Goal: Entertainment & Leisure: Consume media (video, audio)

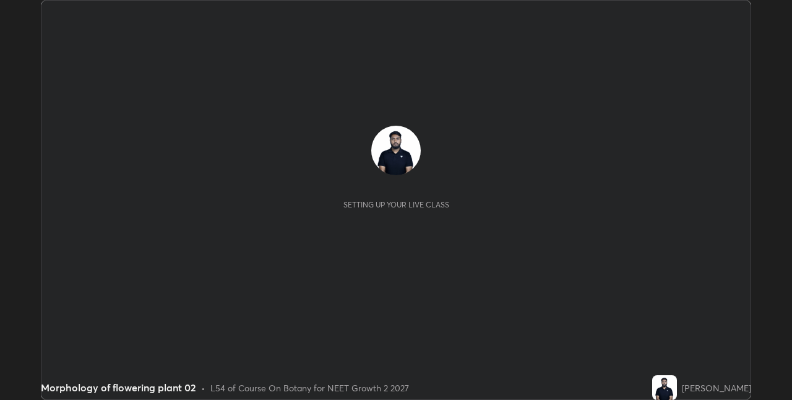
scroll to position [400, 792]
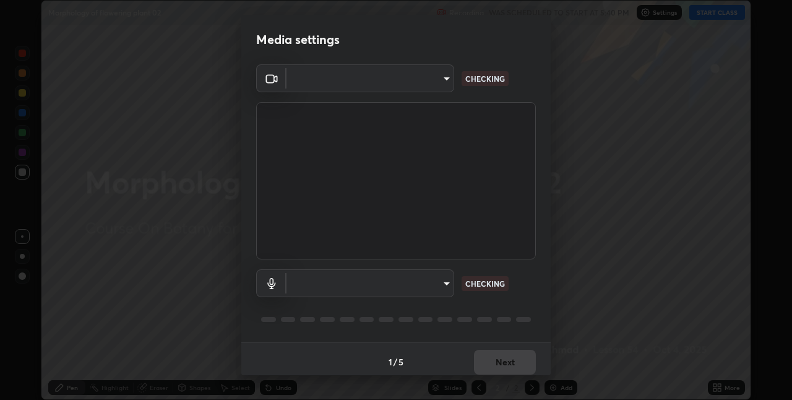
type input "280048489f4aceaa7dd929c42ae46e7d7a1038740bc9fc22ad0932e52b0860f8"
type input "default"
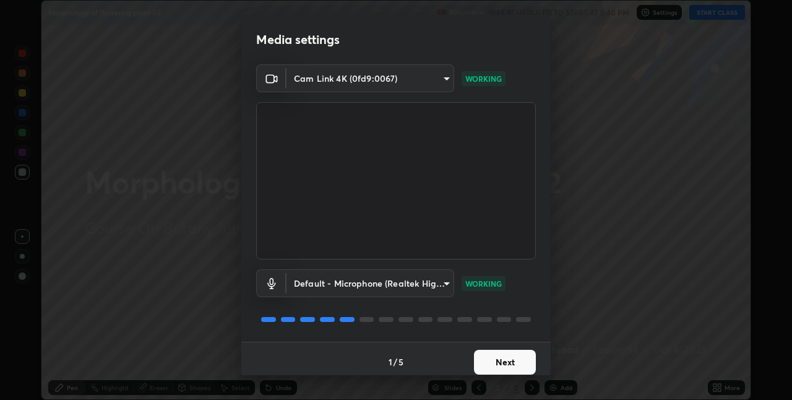
click at [506, 366] on button "Next" at bounding box center [505, 362] width 62 height 25
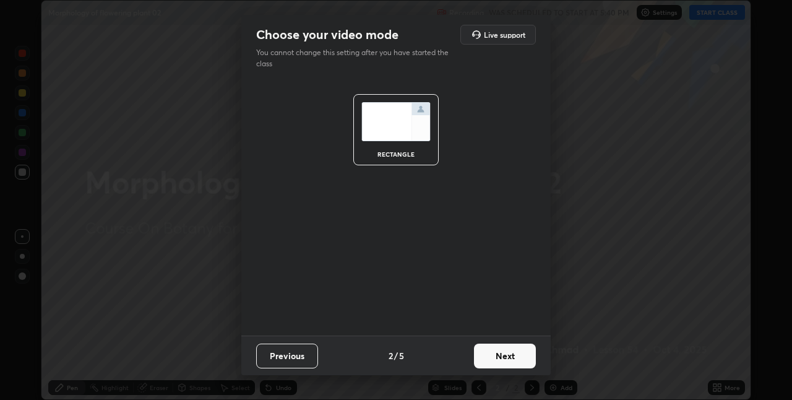
click at [504, 361] on button "Next" at bounding box center [505, 355] width 62 height 25
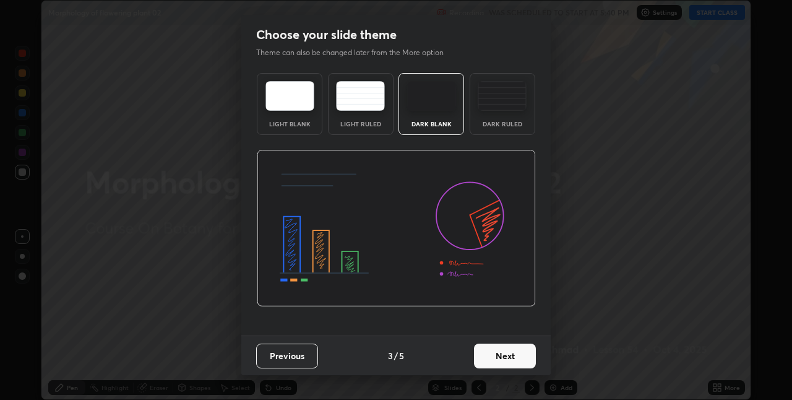
click at [507, 360] on button "Next" at bounding box center [505, 355] width 62 height 25
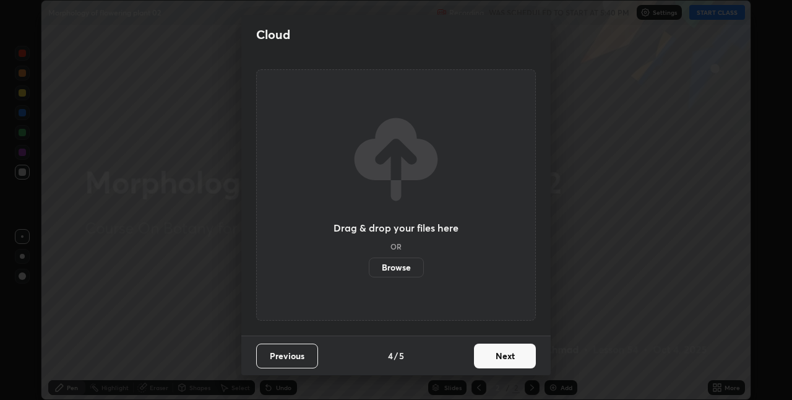
click at [505, 361] on button "Next" at bounding box center [505, 355] width 62 height 25
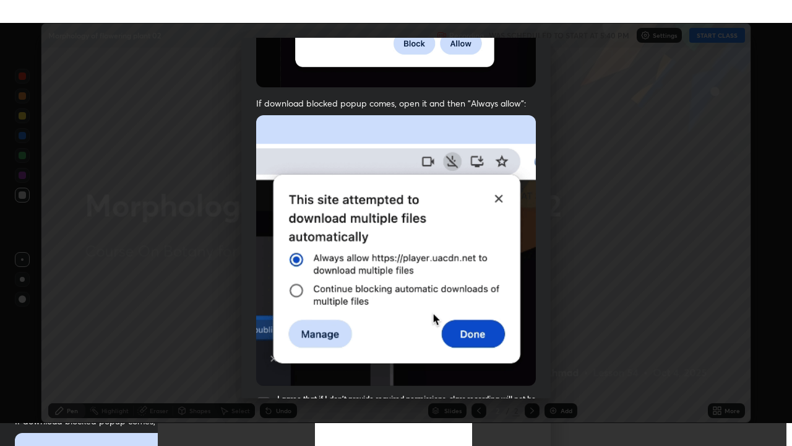
scroll to position [259, 0]
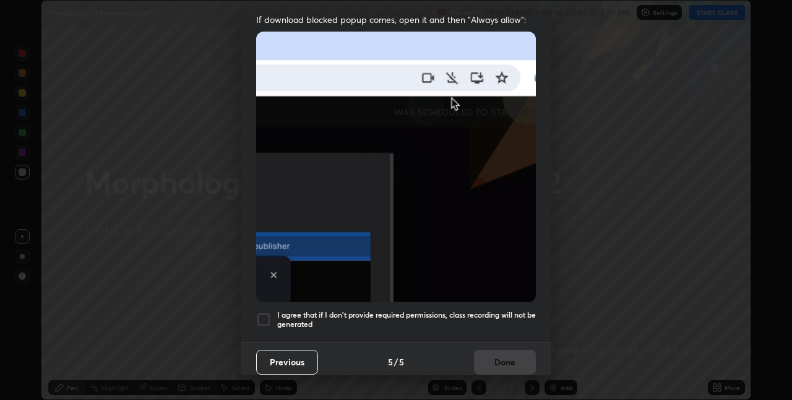
click at [264, 312] on div at bounding box center [263, 319] width 15 height 15
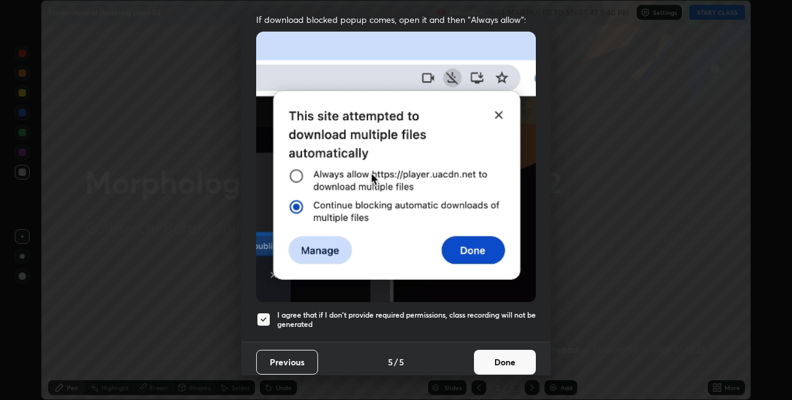
click at [488, 350] on button "Done" at bounding box center [505, 362] width 62 height 25
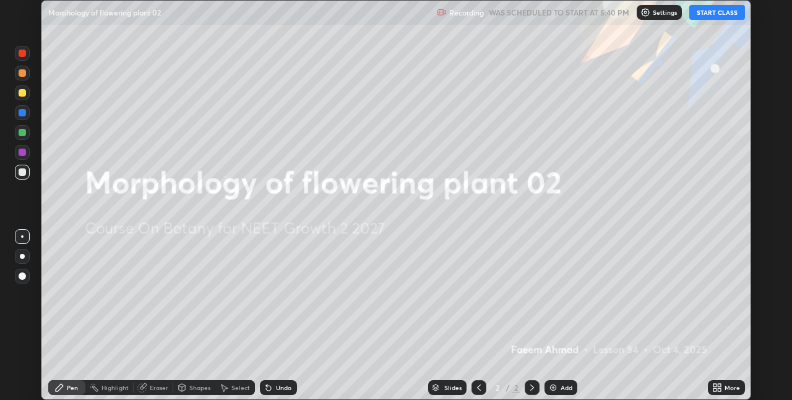
click at [489, 353] on div at bounding box center [396, 200] width 792 height 400
click at [724, 14] on button "START CLASS" at bounding box center [717, 12] width 56 height 15
click at [716, 387] on icon at bounding box center [717, 387] width 10 height 10
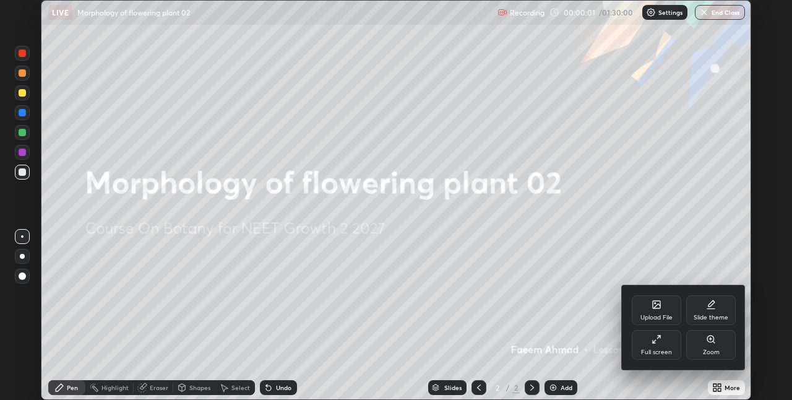
click at [665, 350] on div "Full screen" at bounding box center [656, 352] width 31 height 6
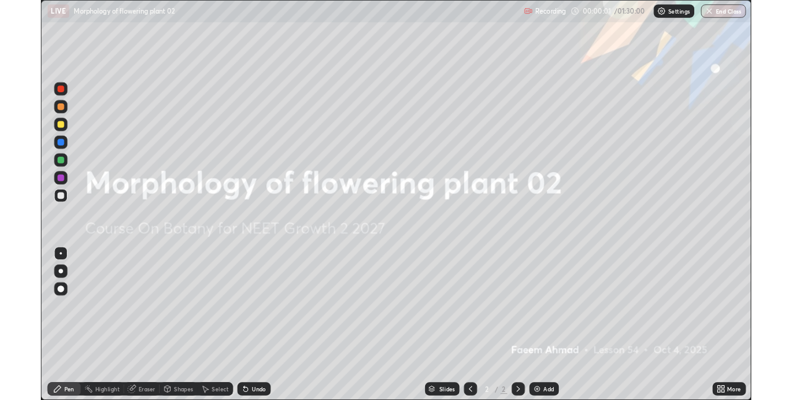
scroll to position [446, 792]
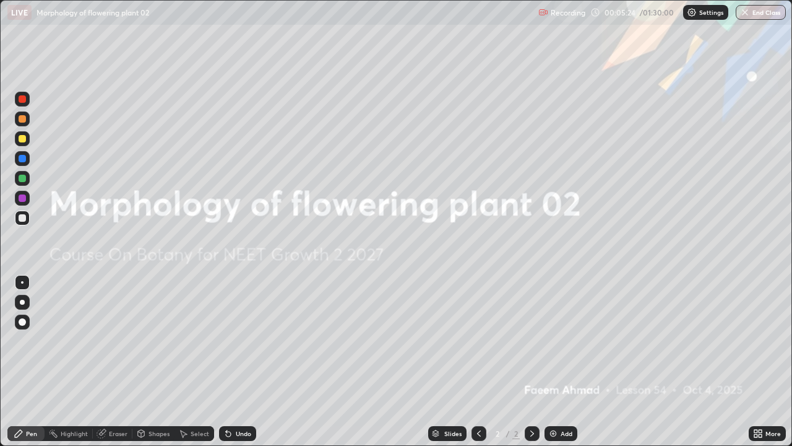
click at [550, 399] on img at bounding box center [553, 433] width 10 height 10
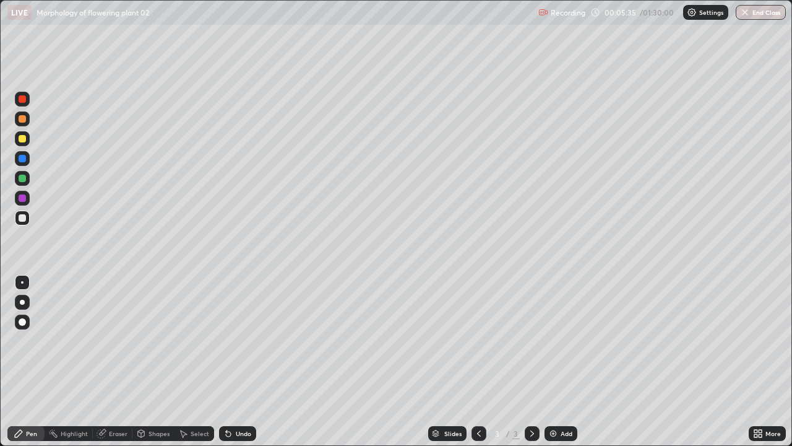
click at [24, 139] on div at bounding box center [22, 138] width 7 height 7
click at [25, 220] on div at bounding box center [22, 217] width 15 height 15
click at [24, 181] on div at bounding box center [22, 178] width 7 height 7
click at [237, 399] on div "Undo" at bounding box center [243, 433] width 15 height 6
click at [21, 218] on div at bounding box center [22, 217] width 7 height 7
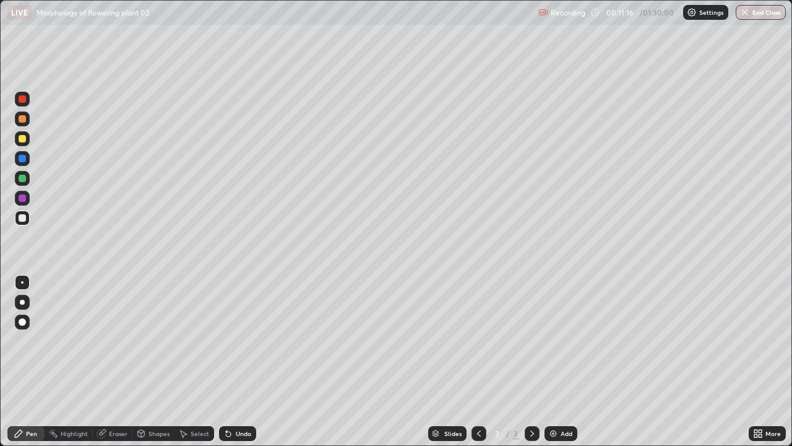
click at [24, 176] on div at bounding box center [22, 178] width 7 height 7
click at [251, 399] on div "Undo" at bounding box center [237, 433] width 37 height 15
click at [757, 399] on icon at bounding box center [755, 435] width 3 height 3
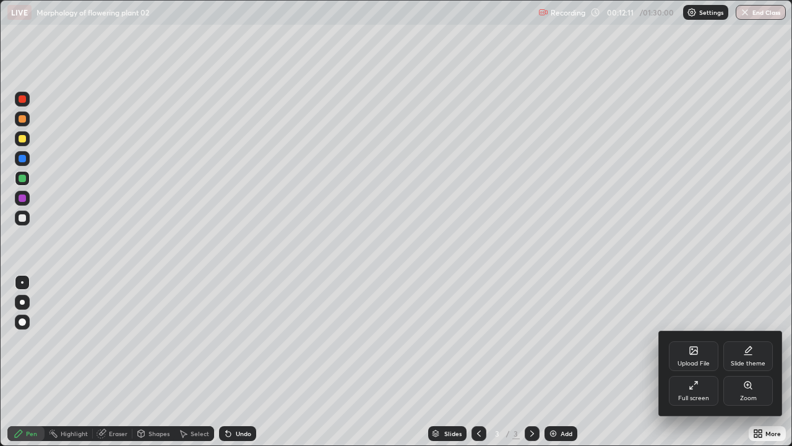
click at [697, 392] on div "Full screen" at bounding box center [694, 391] width 50 height 30
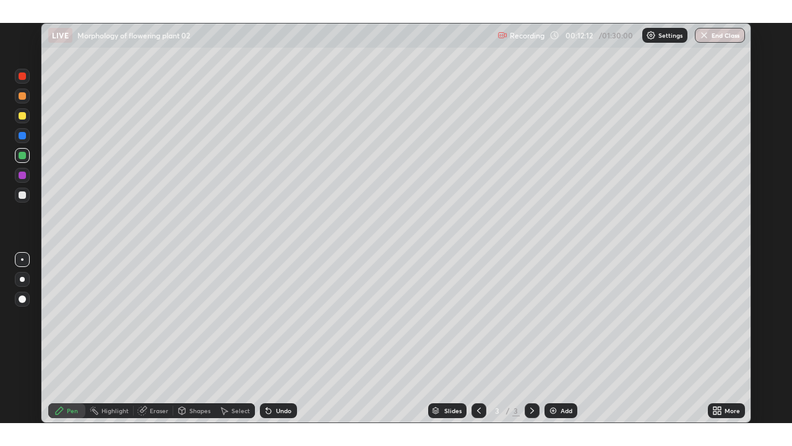
scroll to position [61489, 61096]
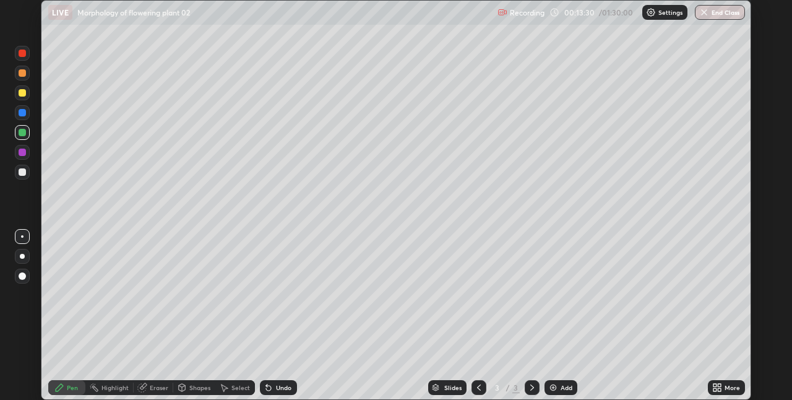
click at [722, 387] on icon at bounding box center [717, 387] width 10 height 10
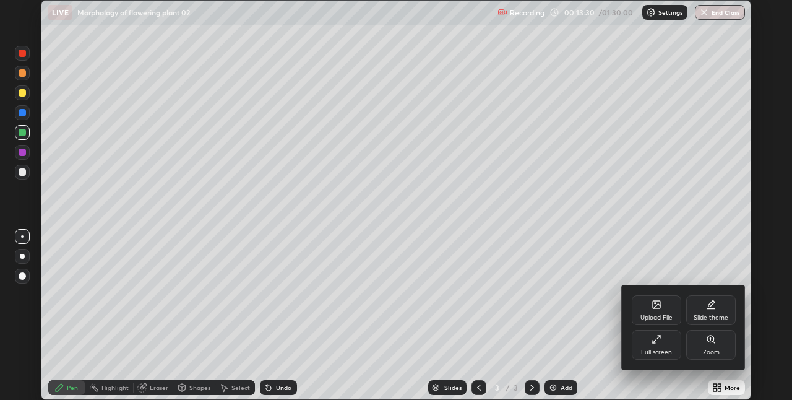
click at [673, 348] on div "Full screen" at bounding box center [657, 345] width 50 height 30
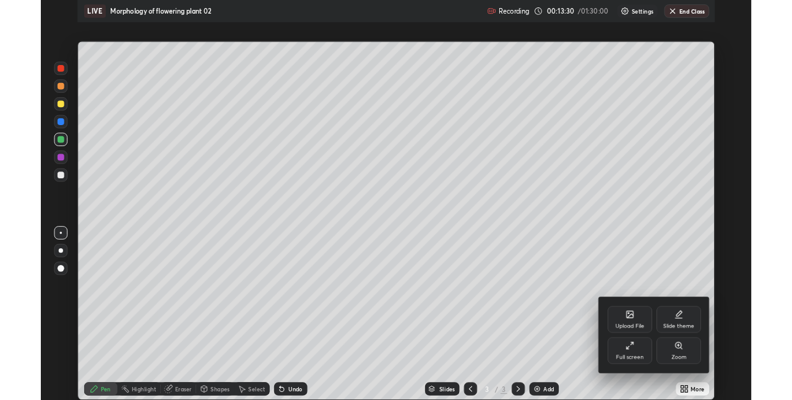
scroll to position [446, 792]
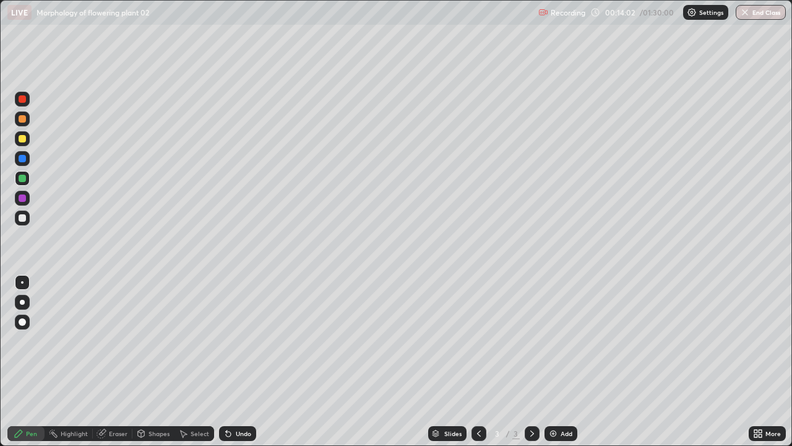
click at [574, 399] on div "Add" at bounding box center [561, 433] width 33 height 15
click at [25, 139] on div at bounding box center [22, 138] width 7 height 7
click at [24, 219] on div at bounding box center [22, 217] width 7 height 7
click at [250, 399] on div "Undo" at bounding box center [237, 433] width 37 height 15
click at [236, 399] on div "Undo" at bounding box center [237, 433] width 37 height 15
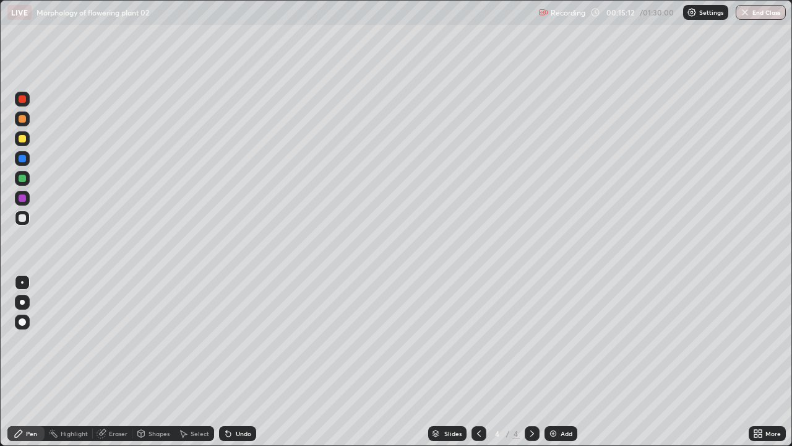
click at [248, 399] on div "Undo" at bounding box center [243, 433] width 15 height 6
click at [231, 399] on icon at bounding box center [228, 433] width 10 height 10
click at [236, 399] on div "Undo" at bounding box center [243, 433] width 15 height 6
click at [231, 399] on icon at bounding box center [228, 433] width 10 height 10
click at [236, 399] on div "Undo" at bounding box center [243, 433] width 15 height 6
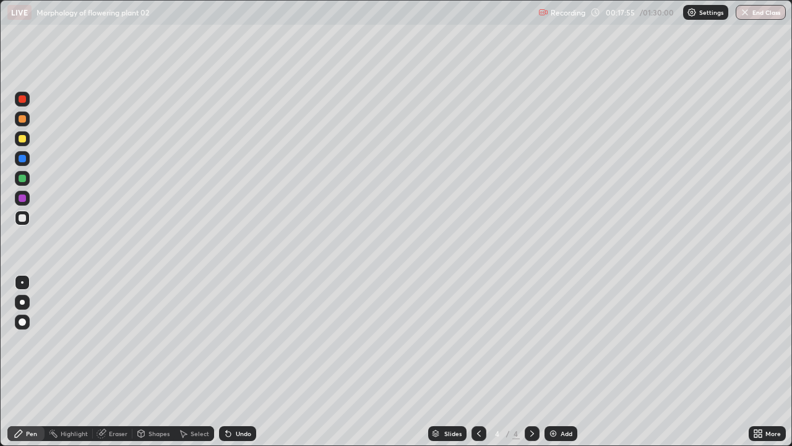
click at [236, 399] on div "Undo" at bounding box center [243, 433] width 15 height 6
click at [557, 399] on div "Add" at bounding box center [561, 433] width 33 height 15
click at [759, 399] on icon at bounding box center [760, 431] width 3 height 3
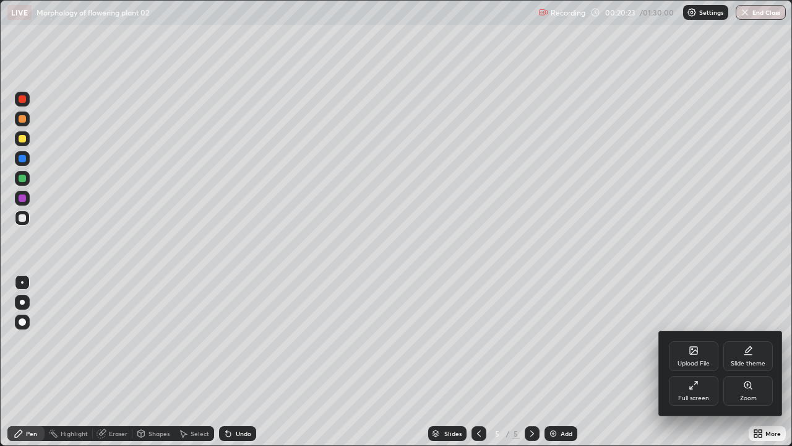
click at [697, 389] on icon at bounding box center [694, 385] width 10 height 10
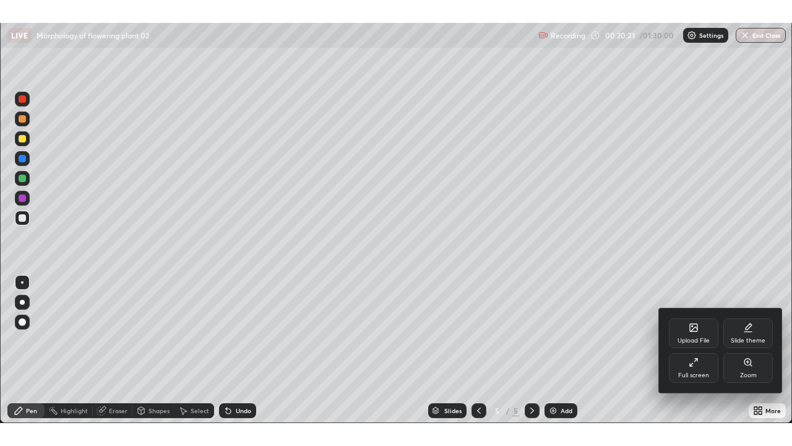
scroll to position [61489, 61096]
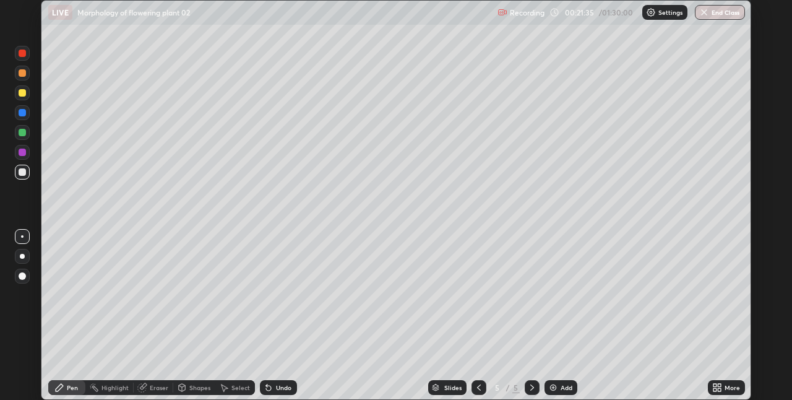
click at [714, 382] on icon at bounding box center [717, 387] width 10 height 10
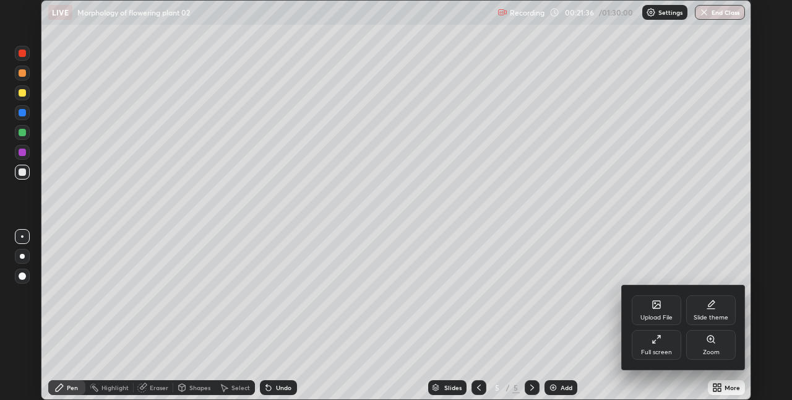
click at [666, 341] on div "Full screen" at bounding box center [657, 345] width 50 height 30
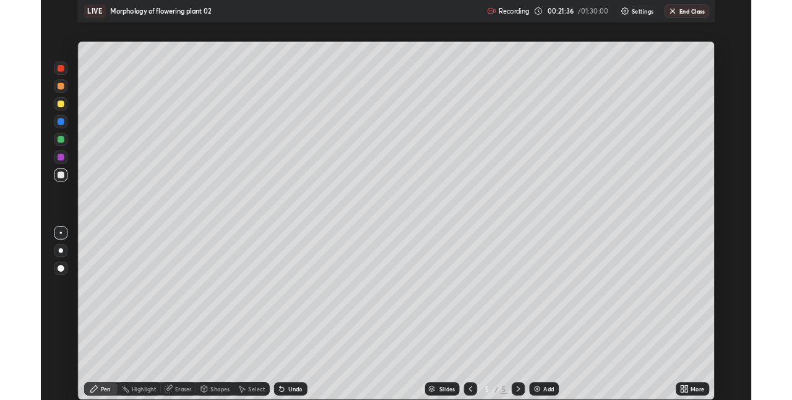
scroll to position [446, 792]
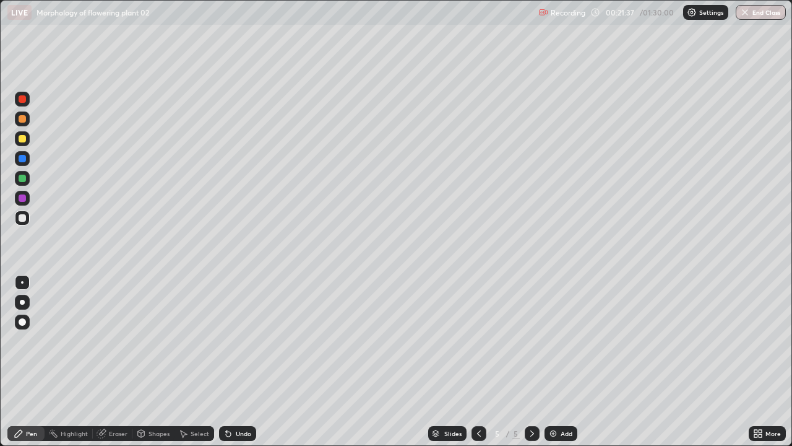
click at [484, 399] on div at bounding box center [479, 433] width 15 height 15
click at [559, 399] on div "Add" at bounding box center [561, 433] width 33 height 15
click at [20, 137] on div at bounding box center [22, 138] width 7 height 7
click at [22, 214] on div at bounding box center [22, 217] width 7 height 7
click at [759, 399] on icon at bounding box center [760, 431] width 3 height 3
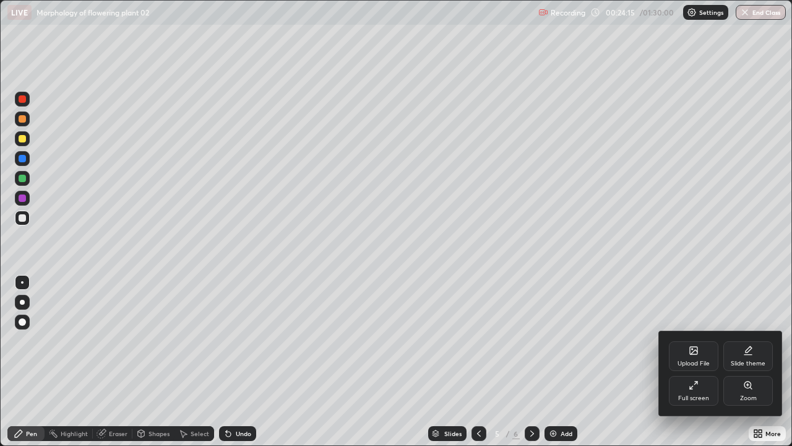
click at [693, 392] on div "Full screen" at bounding box center [694, 391] width 50 height 30
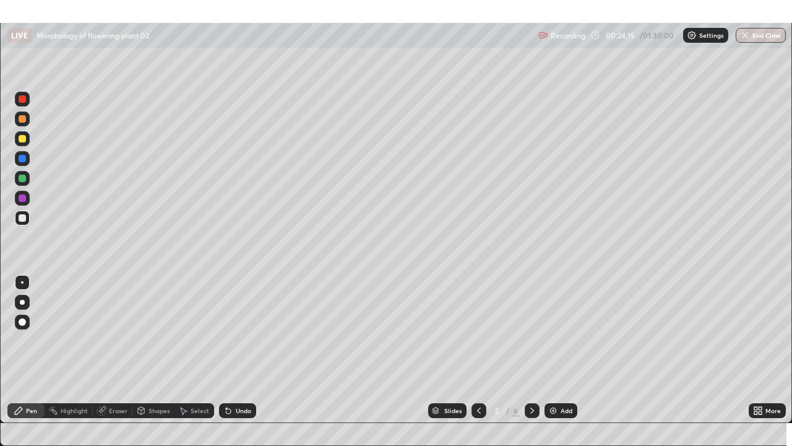
scroll to position [61489, 61096]
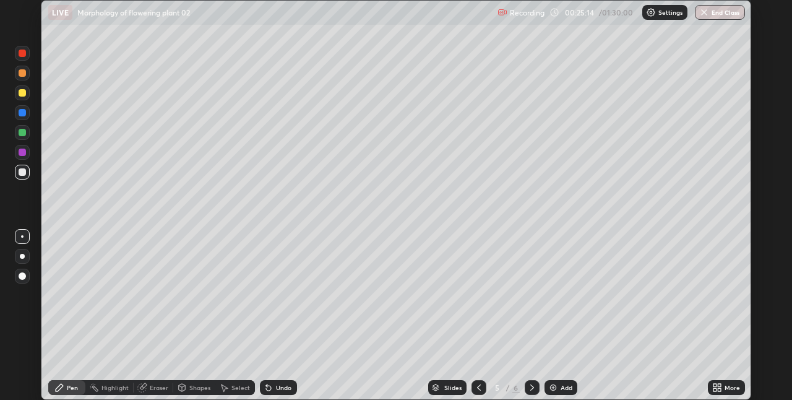
click at [717, 386] on icon at bounding box center [715, 385] width 3 height 3
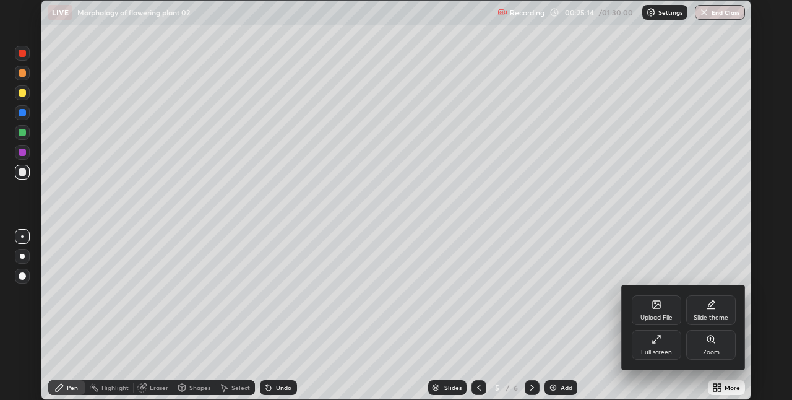
click at [662, 352] on div "Full screen" at bounding box center [656, 352] width 31 height 6
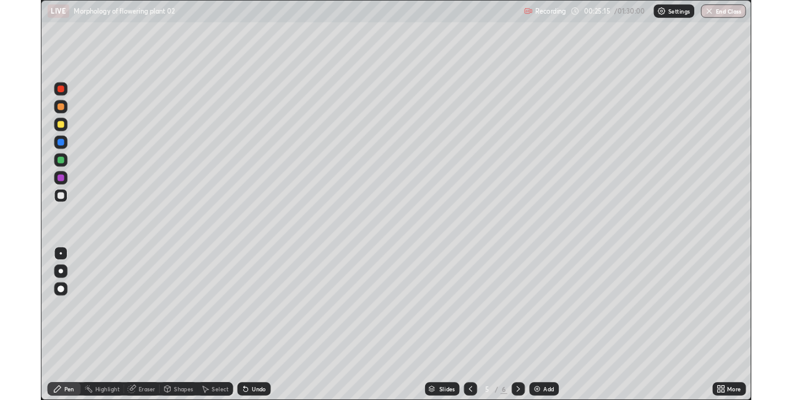
scroll to position [446, 792]
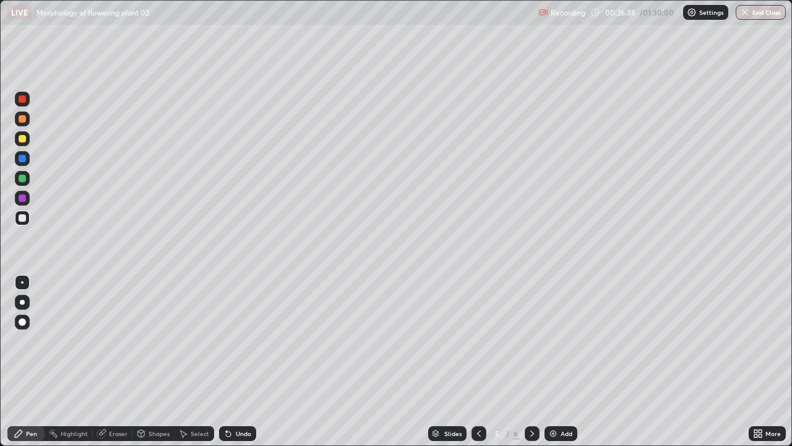
click at [21, 178] on div at bounding box center [22, 178] width 7 height 7
click at [23, 218] on div at bounding box center [22, 217] width 7 height 7
click at [247, 399] on div "Undo" at bounding box center [243, 433] width 15 height 6
click at [24, 140] on div at bounding box center [22, 138] width 7 height 7
click at [238, 399] on div "Undo" at bounding box center [243, 433] width 15 height 6
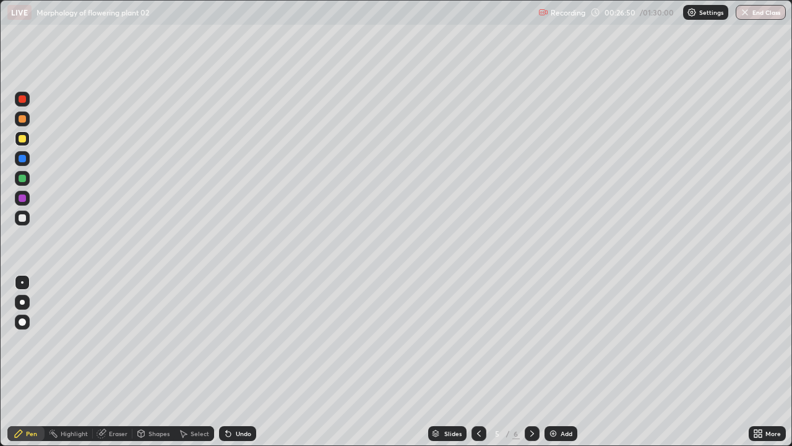
click at [240, 399] on div "Undo" at bounding box center [243, 433] width 15 height 6
click at [25, 177] on div at bounding box center [22, 178] width 7 height 7
click at [20, 217] on div at bounding box center [22, 217] width 7 height 7
click at [24, 139] on div at bounding box center [22, 138] width 7 height 7
click at [232, 399] on div "Undo" at bounding box center [237, 433] width 37 height 15
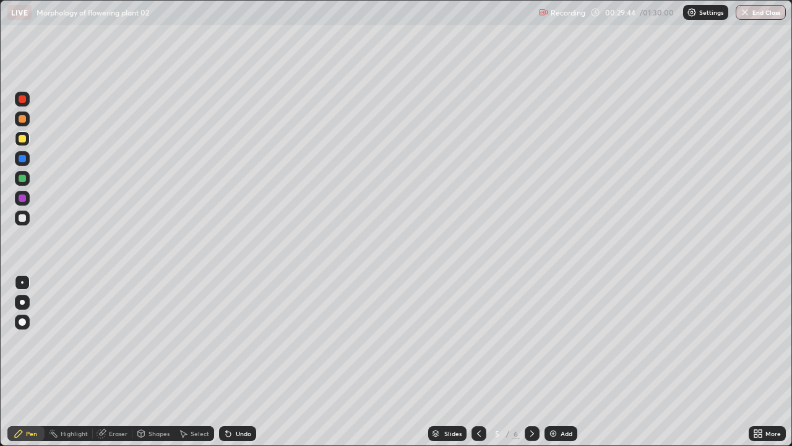
click at [231, 399] on icon at bounding box center [228, 433] width 10 height 10
click at [22, 139] on div at bounding box center [22, 138] width 7 height 7
click at [246, 399] on div "Undo" at bounding box center [243, 433] width 15 height 6
click at [244, 399] on div "Undo" at bounding box center [243, 433] width 15 height 6
click at [22, 215] on div at bounding box center [22, 217] width 7 height 7
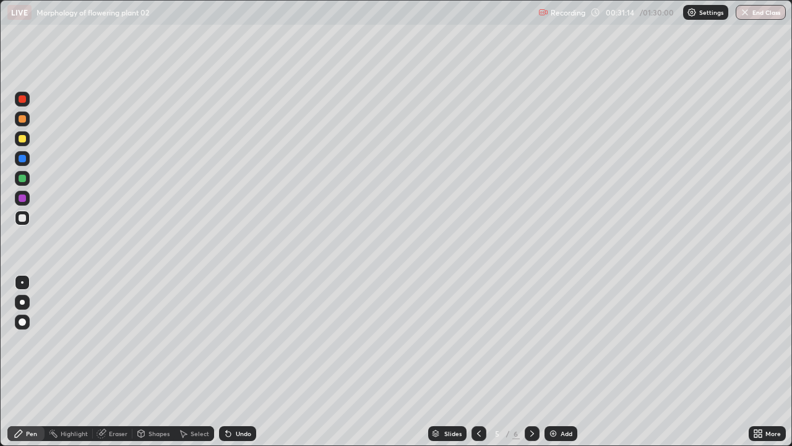
click at [27, 176] on div at bounding box center [22, 178] width 15 height 15
click at [23, 217] on div at bounding box center [22, 217] width 7 height 7
click at [245, 399] on div "Undo" at bounding box center [237, 433] width 37 height 15
click at [244, 399] on div "Undo" at bounding box center [237, 433] width 37 height 15
click at [246, 399] on div "Undo" at bounding box center [243, 433] width 15 height 6
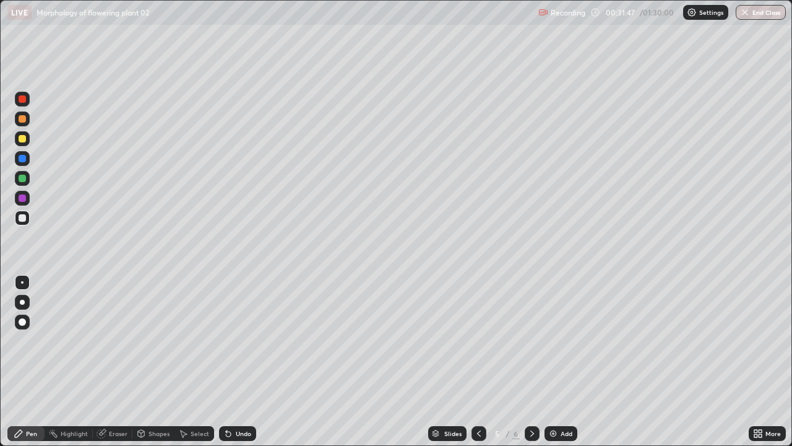
click at [246, 399] on div "Undo" at bounding box center [243, 433] width 15 height 6
click at [243, 399] on div "Undo" at bounding box center [243, 433] width 15 height 6
click at [245, 399] on div "Undo" at bounding box center [243, 433] width 15 height 6
click at [246, 399] on div "Undo" at bounding box center [243, 433] width 15 height 6
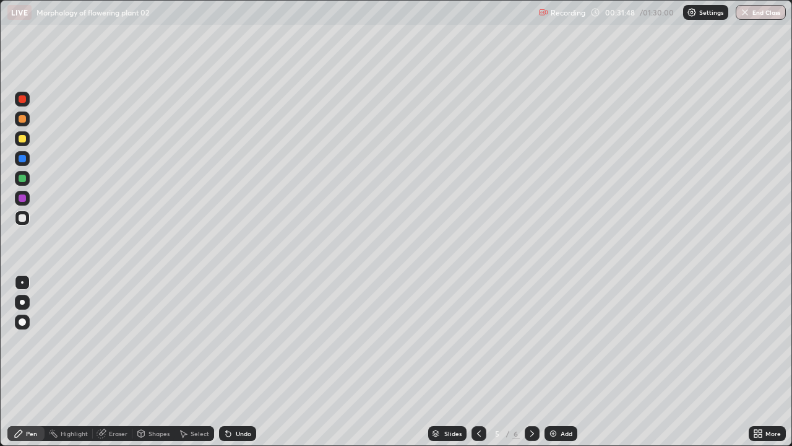
click at [245, 399] on div "Undo" at bounding box center [243, 433] width 15 height 6
click at [245, 399] on div "Undo" at bounding box center [237, 433] width 37 height 15
click at [246, 399] on div "Undo" at bounding box center [237, 433] width 37 height 15
click at [248, 399] on div "Undo" at bounding box center [243, 433] width 15 height 6
click at [248, 399] on div "Undo" at bounding box center [237, 433] width 37 height 15
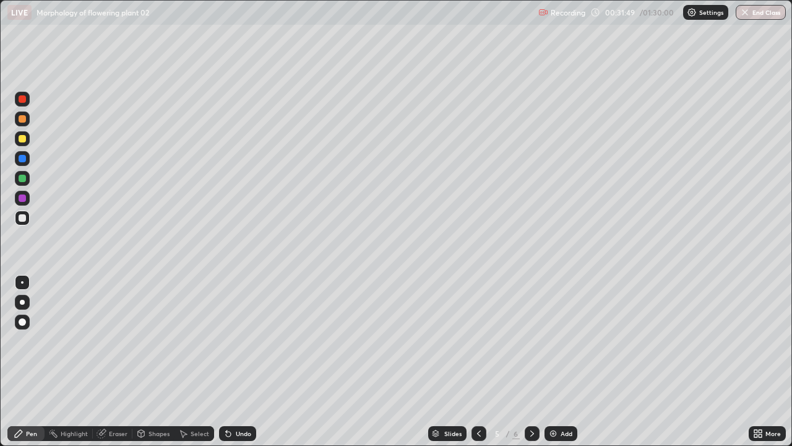
click at [248, 399] on div "Undo" at bounding box center [243, 433] width 15 height 6
click at [246, 399] on div "Undo" at bounding box center [237, 433] width 37 height 15
click at [249, 399] on div "Undo" at bounding box center [243, 433] width 15 height 6
click at [21, 217] on div at bounding box center [22, 217] width 7 height 7
click at [23, 178] on div at bounding box center [22, 178] width 7 height 7
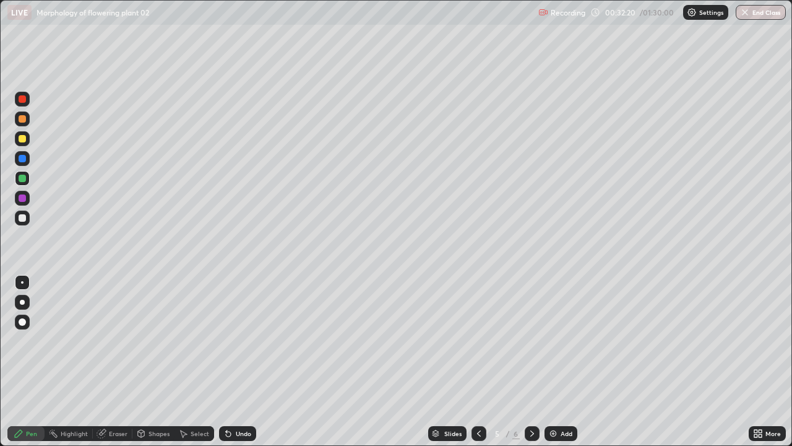
click at [23, 218] on div at bounding box center [22, 217] width 7 height 7
click at [114, 399] on div "Eraser" at bounding box center [118, 433] width 19 height 6
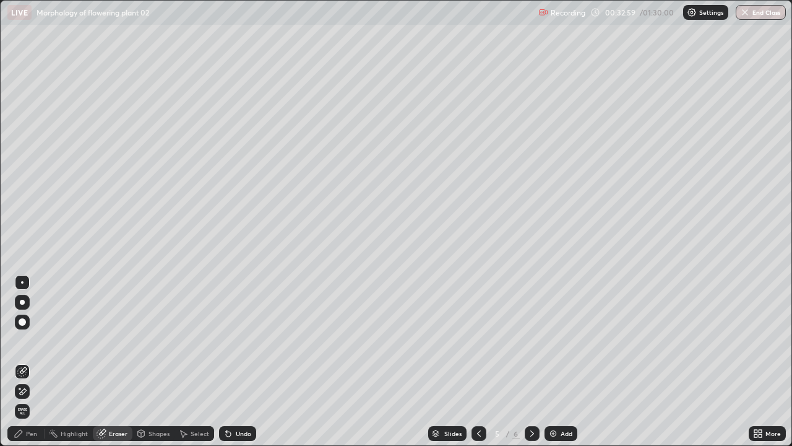
click at [28, 399] on div "Pen" at bounding box center [31, 433] width 11 height 6
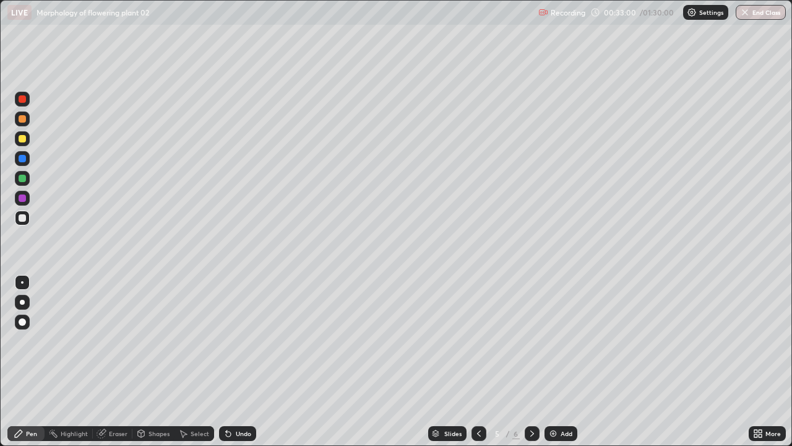
click at [23, 139] on div at bounding box center [22, 138] width 7 height 7
click at [28, 223] on div at bounding box center [22, 217] width 15 height 15
click at [238, 399] on div "Undo" at bounding box center [237, 433] width 37 height 15
click at [240, 399] on div "Undo" at bounding box center [243, 433] width 15 height 6
click at [559, 399] on div "Add" at bounding box center [561, 433] width 33 height 15
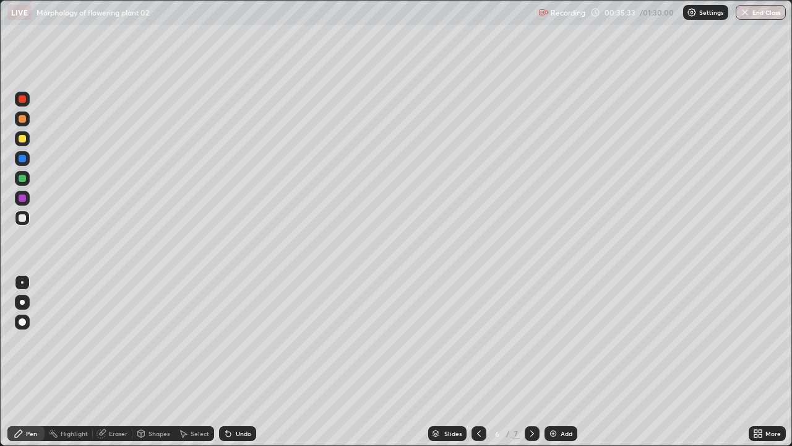
click at [759, 399] on icon at bounding box center [760, 435] width 3 height 3
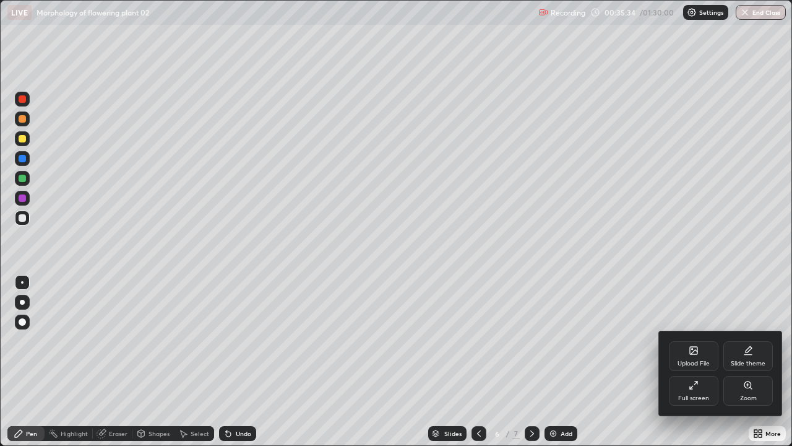
click at [691, 390] on div "Full screen" at bounding box center [694, 391] width 50 height 30
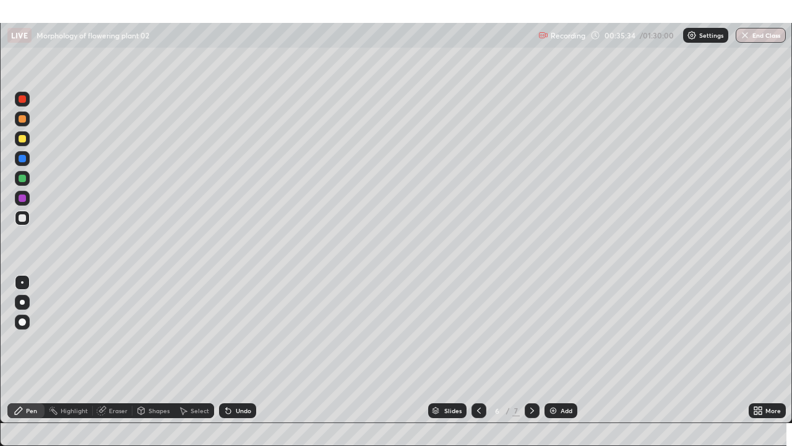
scroll to position [61489, 61096]
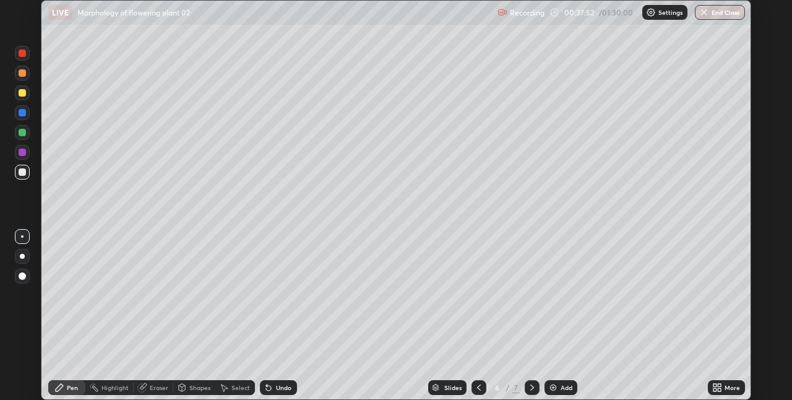
click at [479, 383] on icon at bounding box center [479, 387] width 10 height 10
click at [717, 388] on icon at bounding box center [717, 387] width 10 height 10
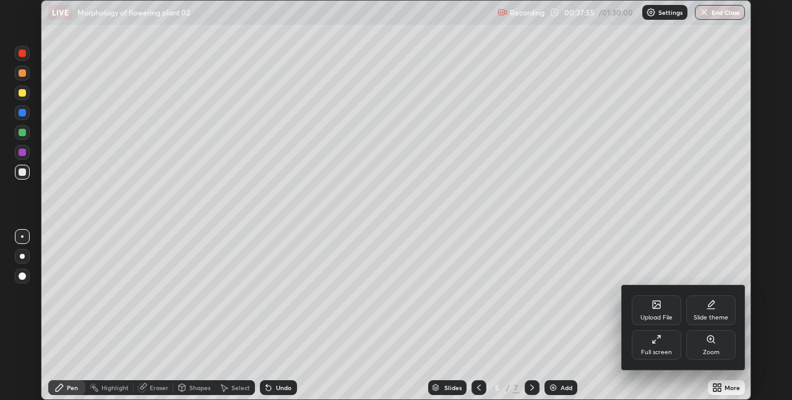
click at [668, 344] on div "Full screen" at bounding box center [657, 345] width 50 height 30
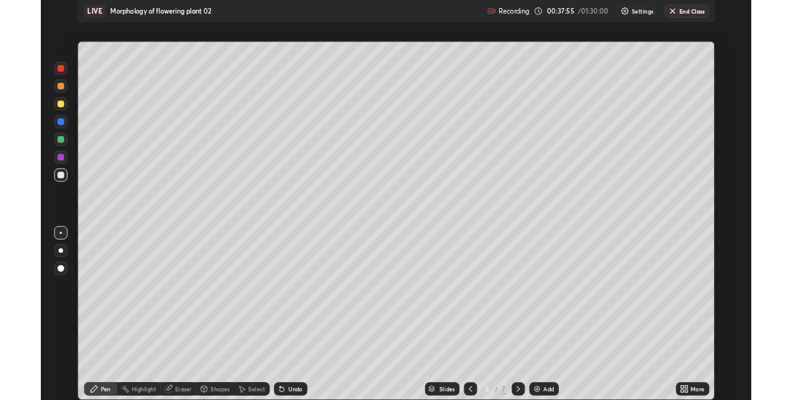
scroll to position [446, 792]
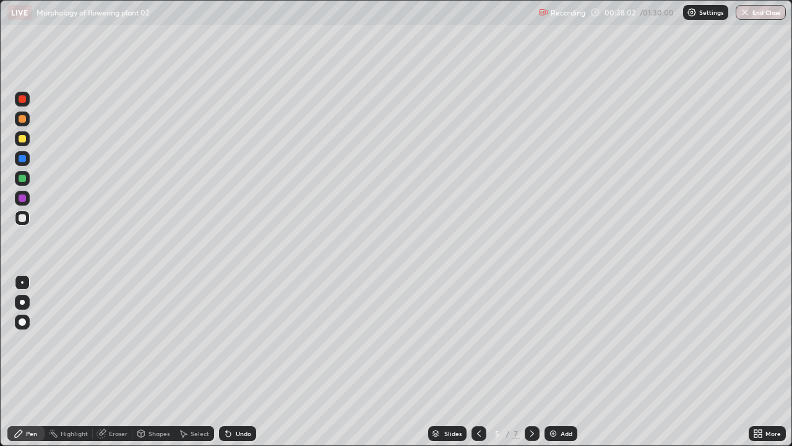
click at [558, 399] on div "Add" at bounding box center [561, 433] width 33 height 15
click at [28, 137] on div at bounding box center [22, 138] width 15 height 15
click at [236, 399] on div "Undo" at bounding box center [243, 433] width 15 height 6
click at [22, 179] on div at bounding box center [22, 178] width 7 height 7
click at [25, 215] on div at bounding box center [22, 217] width 7 height 7
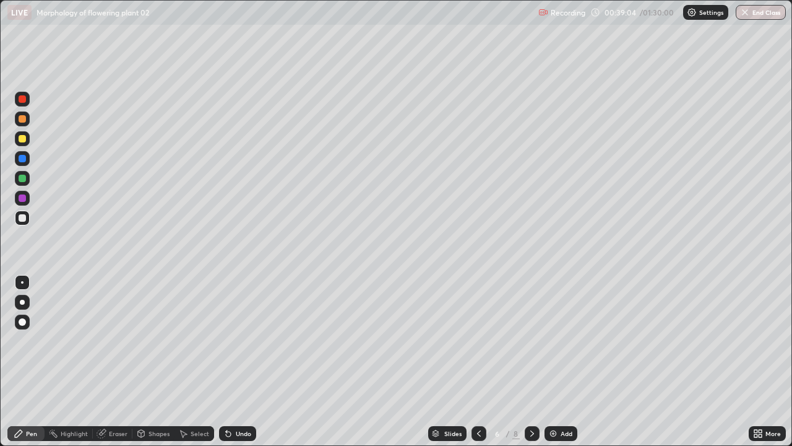
click at [25, 177] on div at bounding box center [22, 178] width 7 height 7
click at [24, 216] on div at bounding box center [22, 217] width 7 height 7
click at [761, 399] on icon at bounding box center [760, 435] width 3 height 3
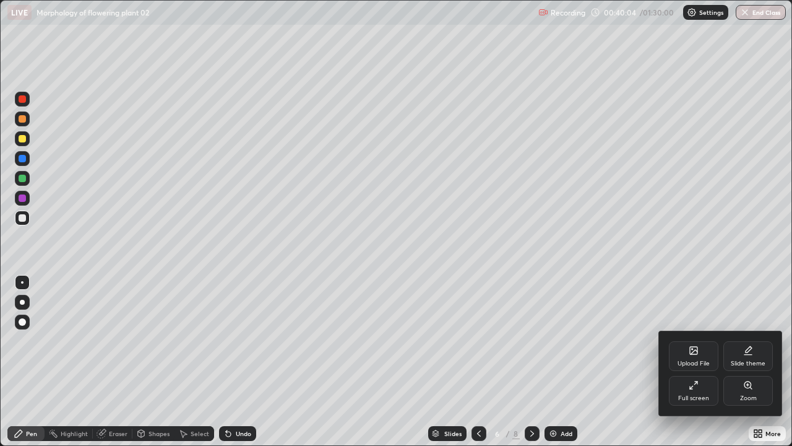
click at [699, 389] on div "Full screen" at bounding box center [694, 391] width 50 height 30
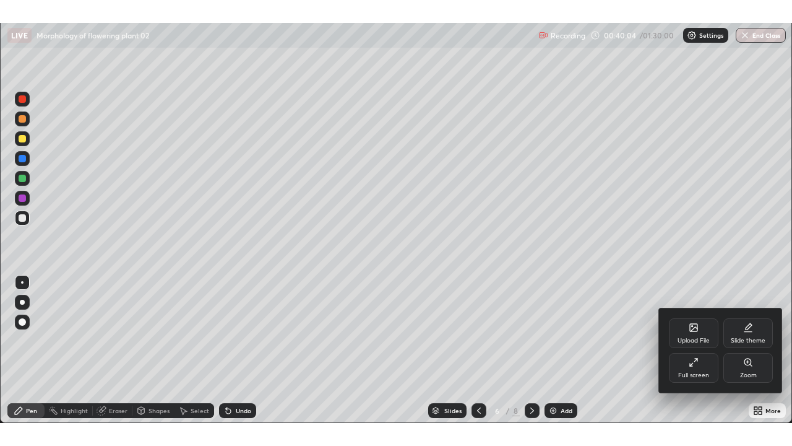
scroll to position [61489, 61096]
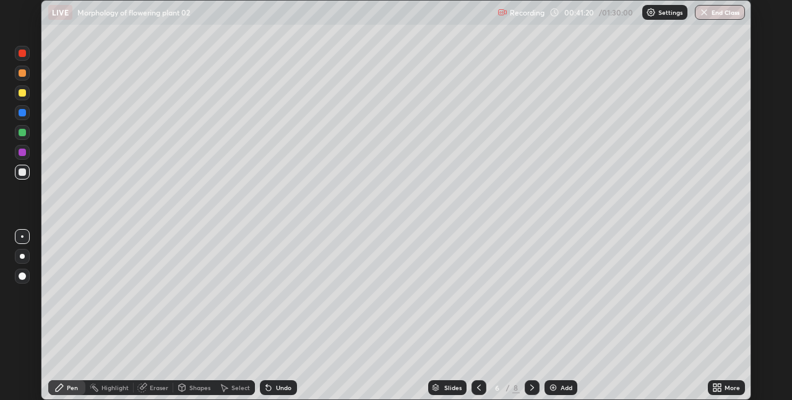
click at [715, 388] on icon at bounding box center [715, 389] width 3 height 3
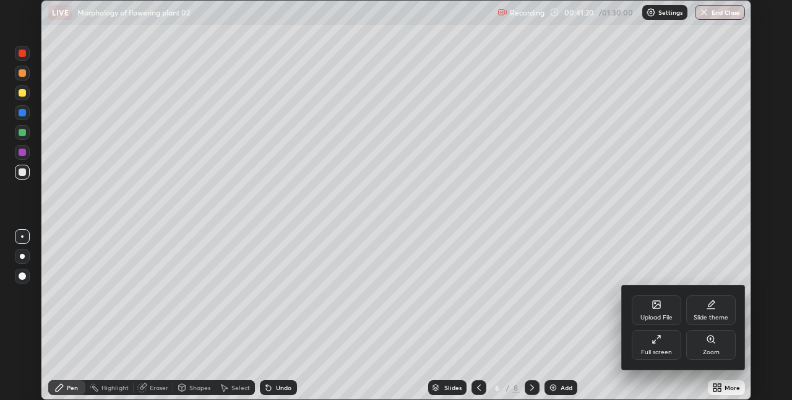
click at [663, 351] on div "Full screen" at bounding box center [656, 352] width 31 height 6
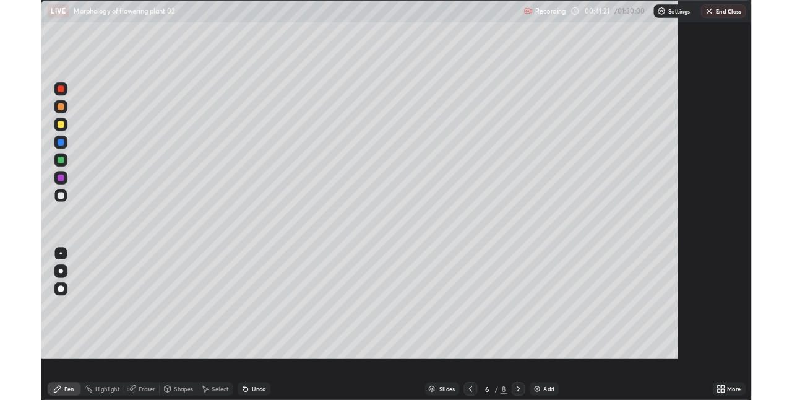
scroll to position [446, 792]
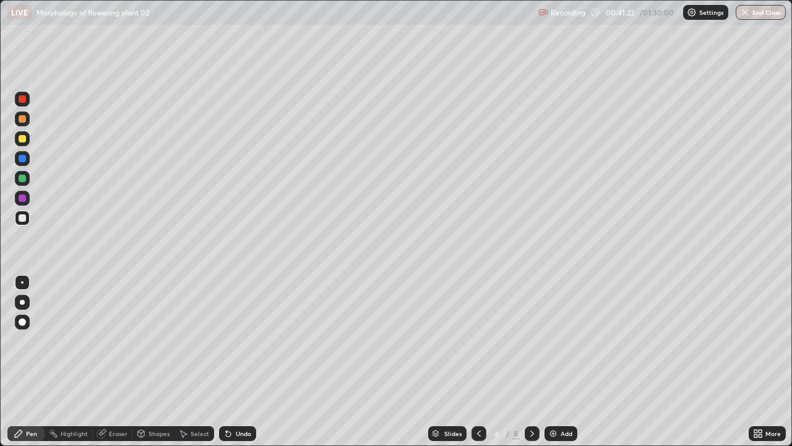
click at [114, 399] on div "Eraser" at bounding box center [113, 433] width 40 height 15
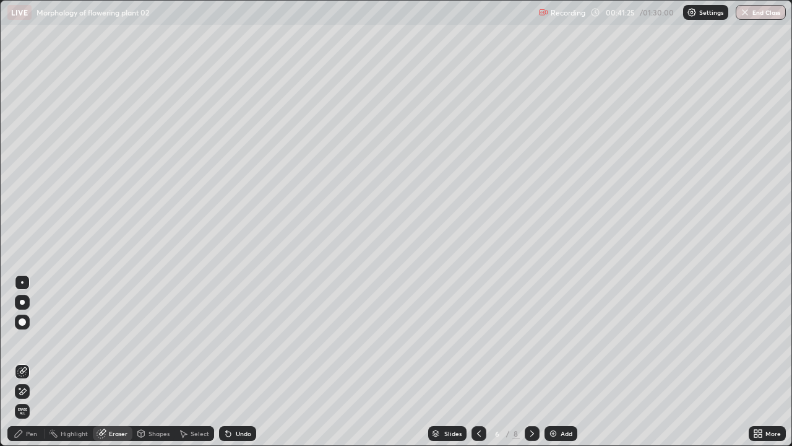
click at [38, 399] on div "Pen" at bounding box center [25, 433] width 37 height 15
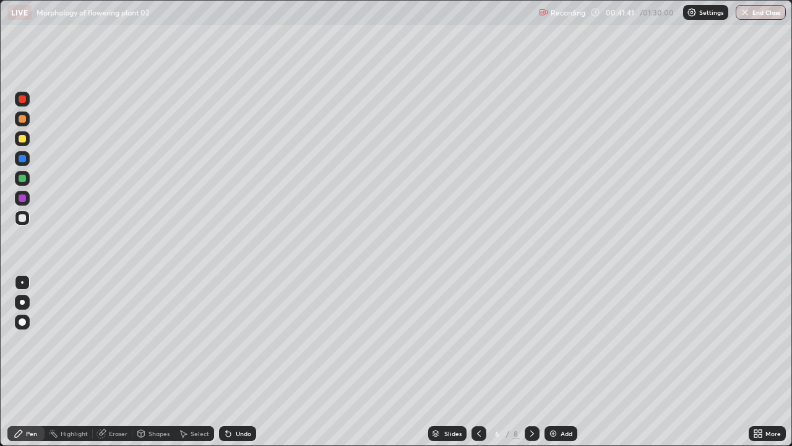
click at [22, 138] on div at bounding box center [22, 138] width 7 height 7
click at [236, 399] on div "Undo" at bounding box center [243, 433] width 15 height 6
click at [235, 399] on div "Undo" at bounding box center [237, 433] width 37 height 15
click at [250, 399] on div "Undo" at bounding box center [237, 433] width 37 height 15
click at [25, 179] on div at bounding box center [22, 178] width 7 height 7
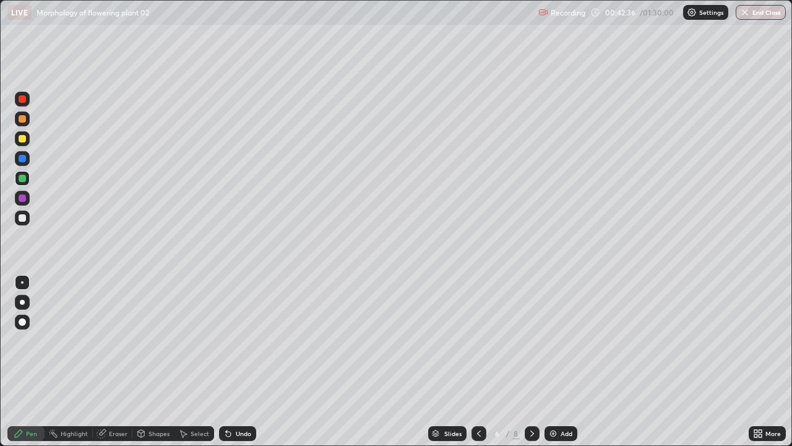
click at [23, 218] on div at bounding box center [22, 217] width 7 height 7
click at [22, 139] on div at bounding box center [22, 138] width 7 height 7
click at [20, 216] on div at bounding box center [22, 217] width 7 height 7
click at [551, 399] on img at bounding box center [553, 433] width 10 height 10
click at [21, 139] on div at bounding box center [22, 138] width 7 height 7
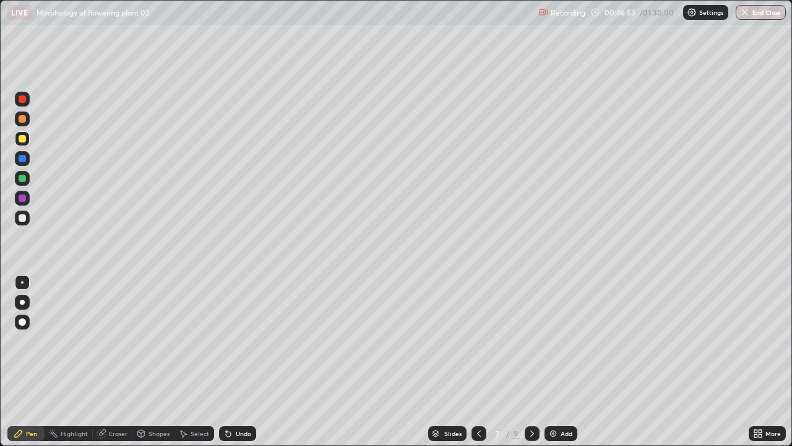
click at [26, 217] on div at bounding box center [22, 217] width 15 height 15
click at [244, 399] on div "Undo" at bounding box center [237, 433] width 37 height 15
click at [243, 399] on div "Undo" at bounding box center [237, 433] width 37 height 15
click at [230, 399] on icon at bounding box center [228, 433] width 10 height 10
click at [23, 139] on div at bounding box center [22, 138] width 7 height 7
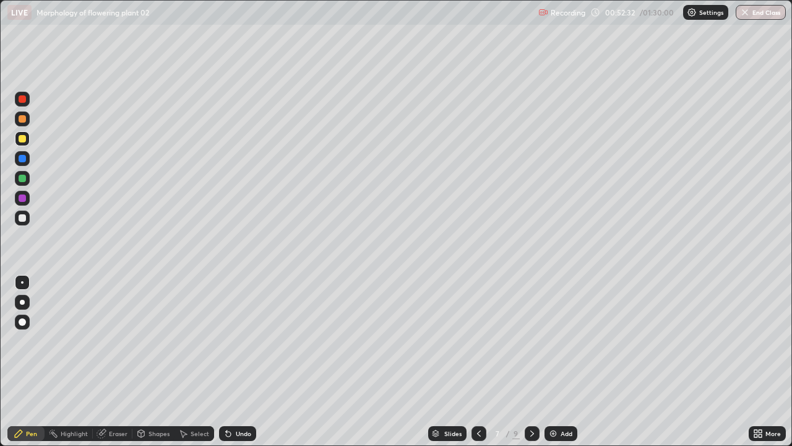
click at [241, 399] on div "Undo" at bounding box center [237, 433] width 37 height 15
click at [20, 218] on div at bounding box center [22, 217] width 7 height 7
click at [24, 135] on div at bounding box center [22, 138] width 7 height 7
click at [25, 212] on div at bounding box center [22, 217] width 15 height 15
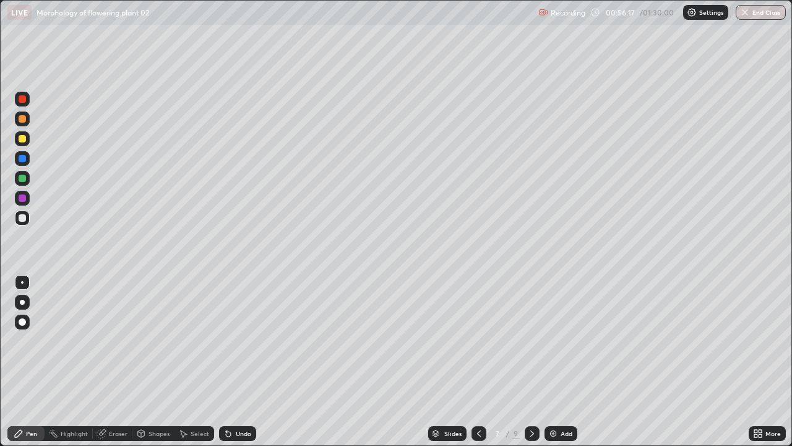
click at [564, 399] on div "Add" at bounding box center [561, 433] width 33 height 15
click at [25, 141] on div at bounding box center [22, 138] width 15 height 15
click at [27, 219] on div at bounding box center [22, 217] width 15 height 15
click at [248, 399] on div "Undo" at bounding box center [237, 433] width 37 height 15
click at [249, 399] on div "Undo" at bounding box center [243, 433] width 15 height 6
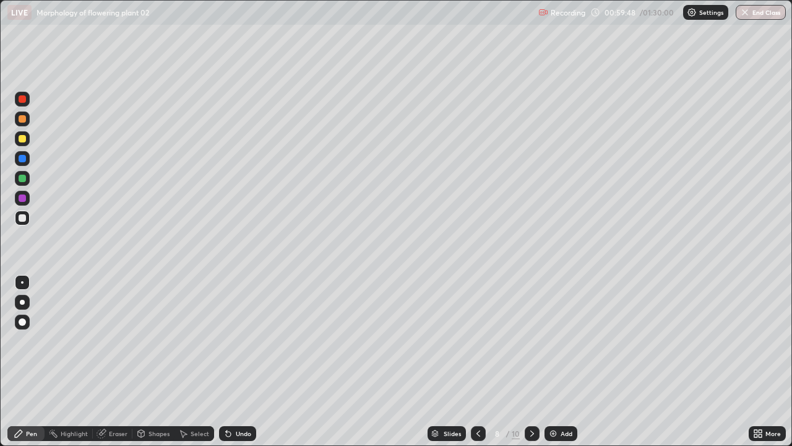
click at [566, 399] on div "Add" at bounding box center [561, 433] width 33 height 15
click at [22, 139] on div at bounding box center [22, 138] width 7 height 7
click at [244, 399] on div "Undo" at bounding box center [243, 433] width 15 height 6
click at [252, 399] on div "Undo" at bounding box center [237, 433] width 37 height 15
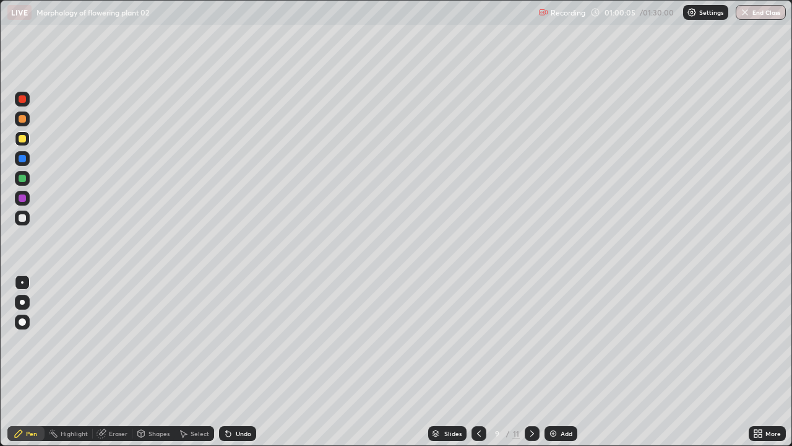
click at [253, 399] on div "Undo" at bounding box center [237, 433] width 37 height 15
click at [254, 399] on div "Undo" at bounding box center [237, 433] width 37 height 15
click at [240, 399] on div "Undo" at bounding box center [243, 433] width 15 height 6
click at [240, 399] on div "Undo" at bounding box center [237, 433] width 37 height 15
click at [20, 180] on div at bounding box center [22, 178] width 7 height 7
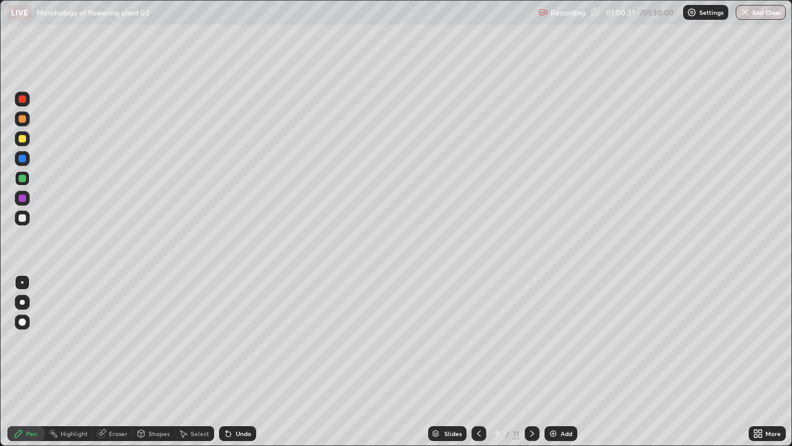
click at [240, 399] on div "Undo" at bounding box center [243, 433] width 15 height 6
click at [237, 399] on div "Undo" at bounding box center [243, 433] width 15 height 6
click at [241, 399] on div "Undo" at bounding box center [243, 433] width 15 height 6
click at [233, 399] on div "Undo" at bounding box center [237, 433] width 37 height 15
click at [236, 399] on div "Undo" at bounding box center [243, 433] width 15 height 6
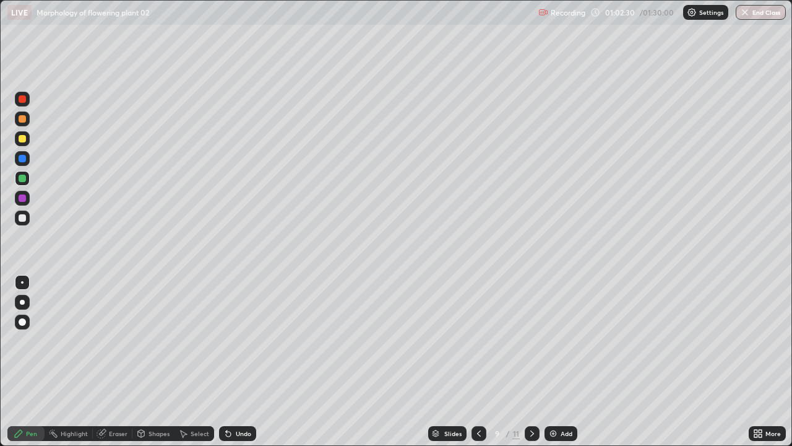
click at [231, 399] on div "Undo" at bounding box center [237, 433] width 37 height 15
click at [25, 218] on div at bounding box center [22, 217] width 7 height 7
click at [243, 399] on div "Undo" at bounding box center [243, 433] width 15 height 6
click at [242, 399] on div "Undo" at bounding box center [243, 433] width 15 height 6
click at [27, 138] on div at bounding box center [22, 138] width 15 height 15
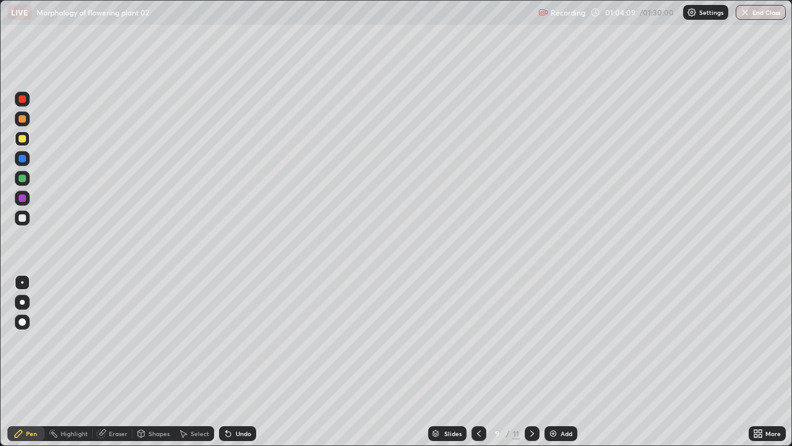
click at [243, 399] on div "Undo" at bounding box center [243, 433] width 15 height 6
click at [24, 217] on div at bounding box center [22, 217] width 7 height 7
click at [22, 175] on div at bounding box center [22, 178] width 7 height 7
click at [241, 399] on div "Undo" at bounding box center [243, 433] width 15 height 6
click at [116, 399] on div "Eraser" at bounding box center [118, 433] width 19 height 6
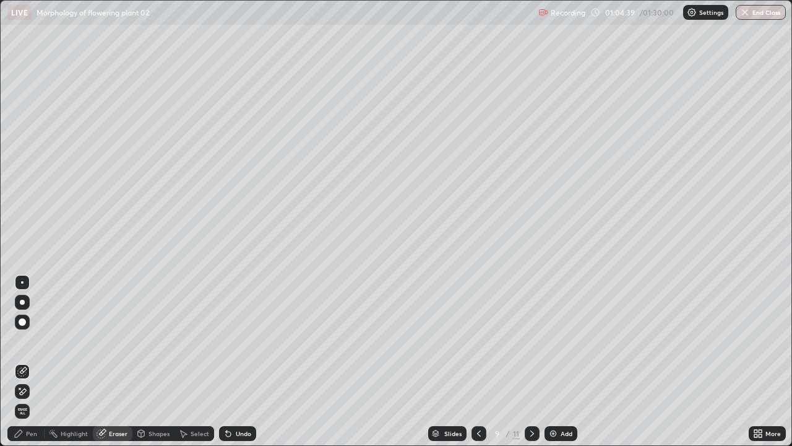
click at [41, 399] on div "Pen" at bounding box center [25, 433] width 37 height 15
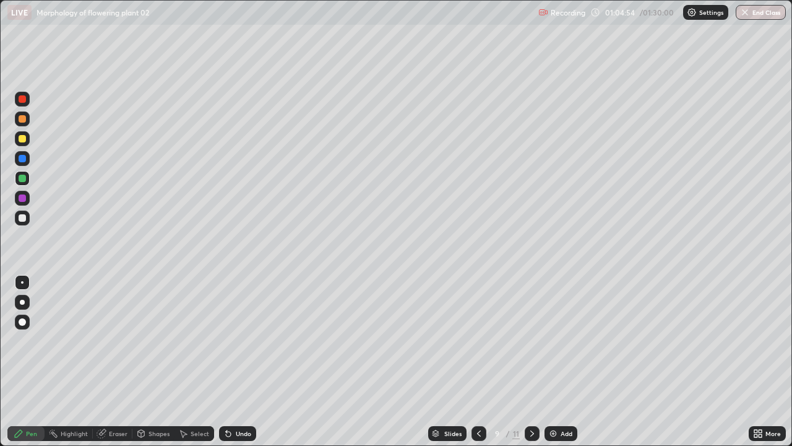
click at [239, 399] on div "Undo" at bounding box center [243, 433] width 15 height 6
click at [254, 399] on div "Undo" at bounding box center [237, 433] width 37 height 15
click at [242, 399] on div "Undo" at bounding box center [243, 433] width 15 height 6
click at [243, 399] on div "Undo" at bounding box center [243, 433] width 15 height 6
click at [227, 399] on icon at bounding box center [228, 433] width 5 height 5
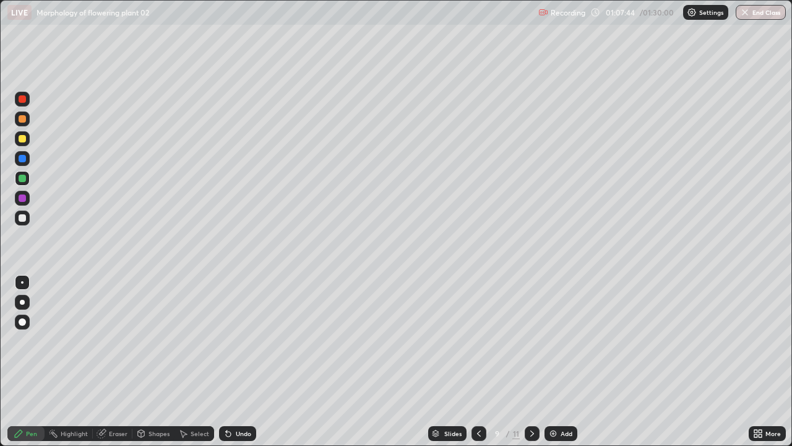
click at [227, 399] on icon at bounding box center [228, 433] width 5 height 5
click at [21, 219] on div at bounding box center [22, 217] width 7 height 7
click at [24, 178] on div at bounding box center [22, 178] width 7 height 7
click at [32, 220] on div "Erase all" at bounding box center [22, 223] width 30 height 396
click at [232, 399] on div "Undo" at bounding box center [237, 433] width 37 height 15
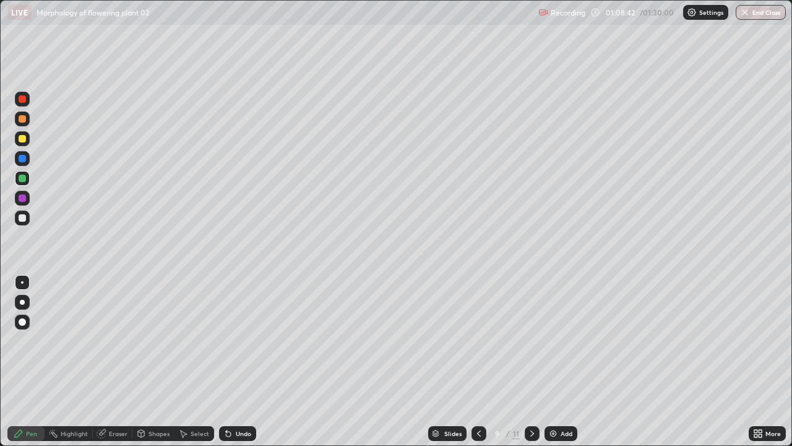
click at [236, 399] on div "Undo" at bounding box center [243, 433] width 15 height 6
click at [27, 220] on div at bounding box center [22, 217] width 15 height 15
click at [25, 139] on div at bounding box center [22, 138] width 7 height 7
click at [236, 399] on div "Undo" at bounding box center [243, 433] width 15 height 6
click at [22, 218] on div at bounding box center [22, 217] width 7 height 7
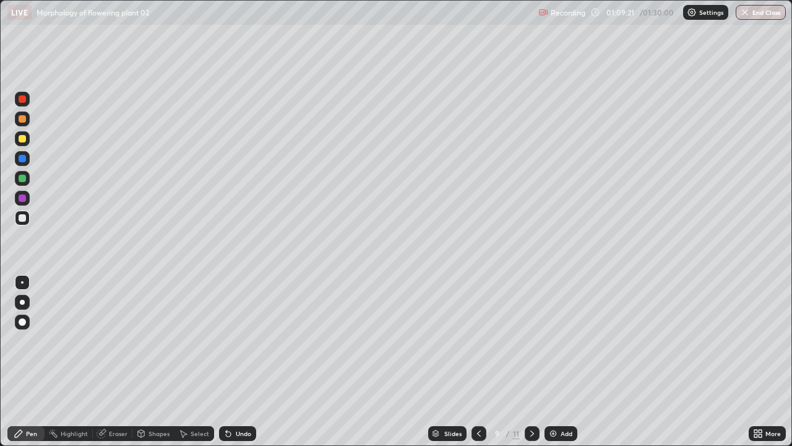
click at [24, 177] on div at bounding box center [22, 178] width 7 height 7
click at [239, 399] on div "Undo" at bounding box center [243, 433] width 15 height 6
click at [22, 139] on div at bounding box center [22, 138] width 7 height 7
click at [21, 218] on div at bounding box center [22, 217] width 7 height 7
click at [246, 399] on div "Undo" at bounding box center [243, 433] width 15 height 6
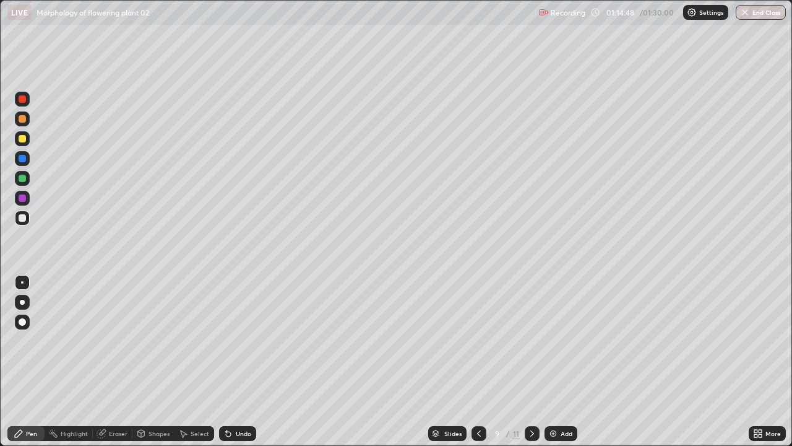
click at [250, 399] on div "Undo" at bounding box center [237, 433] width 37 height 15
click at [252, 399] on div "Undo" at bounding box center [237, 433] width 37 height 15
click at [251, 399] on div "Undo" at bounding box center [237, 433] width 37 height 15
click at [240, 399] on div "Undo" at bounding box center [237, 433] width 37 height 15
click at [243, 399] on div "Undo" at bounding box center [237, 433] width 37 height 15
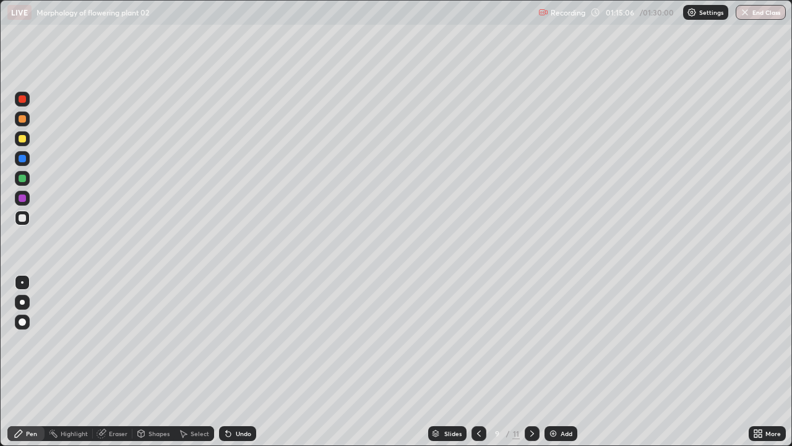
click at [23, 137] on div at bounding box center [22, 138] width 7 height 7
click at [24, 215] on div at bounding box center [22, 217] width 7 height 7
click at [110, 399] on div "Eraser" at bounding box center [113, 433] width 40 height 15
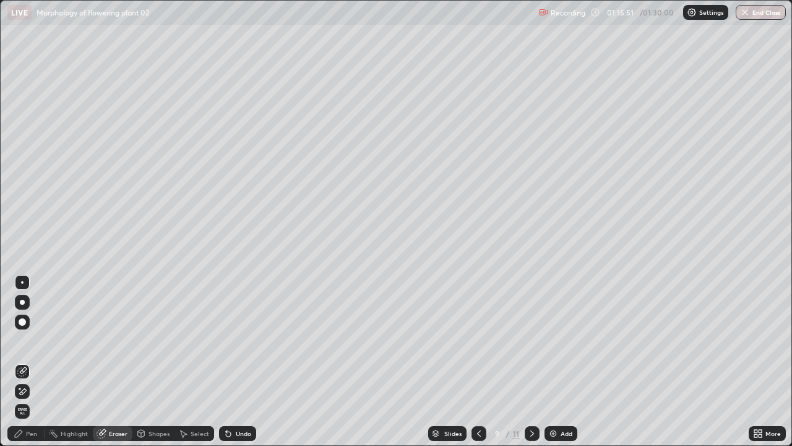
click at [27, 399] on div "Pen" at bounding box center [31, 433] width 11 height 6
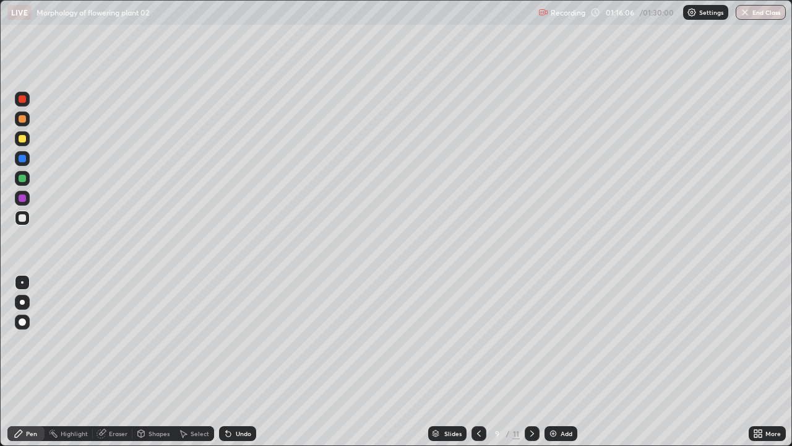
click at [29, 178] on div at bounding box center [22, 178] width 15 height 15
click at [240, 399] on div "Undo" at bounding box center [243, 433] width 15 height 6
click at [237, 399] on div "Undo" at bounding box center [243, 433] width 15 height 6
click at [24, 216] on div at bounding box center [22, 217] width 7 height 7
click at [24, 180] on div at bounding box center [22, 178] width 7 height 7
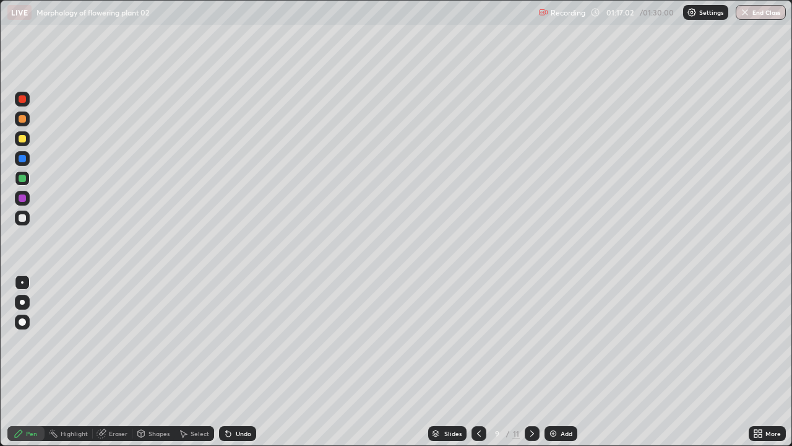
click at [24, 177] on div at bounding box center [22, 178] width 7 height 7
click at [242, 399] on div "Undo" at bounding box center [243, 433] width 15 height 6
click at [241, 399] on div "Undo" at bounding box center [237, 433] width 37 height 15
click at [238, 399] on div "Undo" at bounding box center [243, 433] width 15 height 6
click at [241, 399] on div "Undo" at bounding box center [243, 433] width 15 height 6
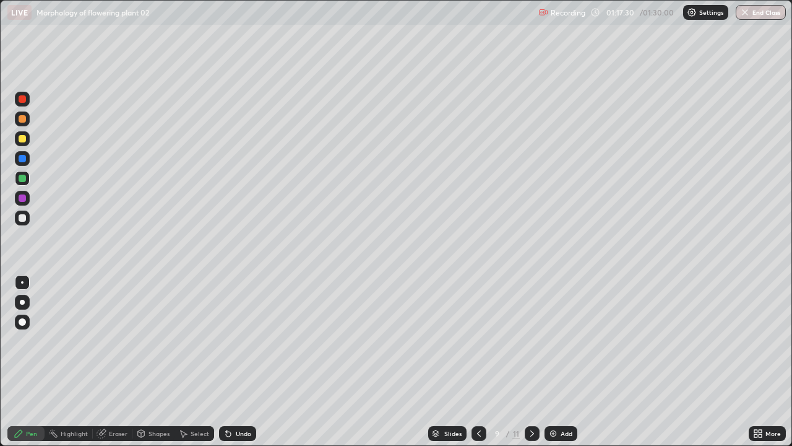
click at [234, 399] on div "Undo" at bounding box center [237, 433] width 37 height 15
click at [229, 399] on icon at bounding box center [228, 433] width 10 height 10
click at [226, 399] on div "Undo" at bounding box center [237, 433] width 37 height 15
click at [227, 399] on icon at bounding box center [228, 433] width 5 height 5
click at [22, 179] on div at bounding box center [22, 178] width 7 height 7
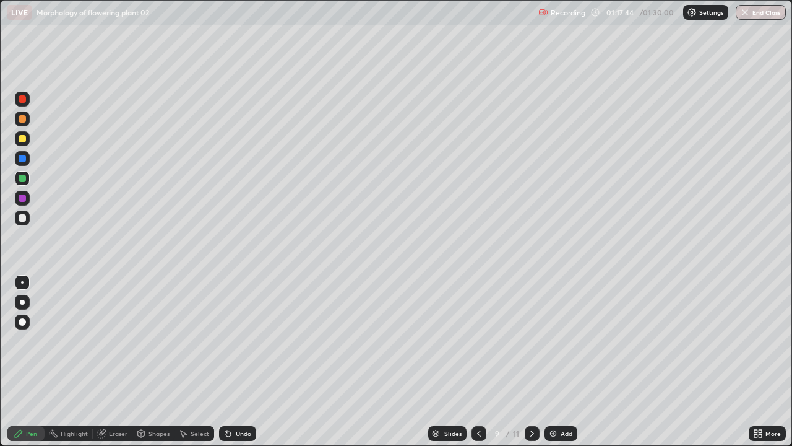
click at [25, 215] on div at bounding box center [22, 217] width 7 height 7
click at [238, 399] on div "Undo" at bounding box center [243, 433] width 15 height 6
click at [117, 399] on div "Eraser" at bounding box center [118, 433] width 19 height 6
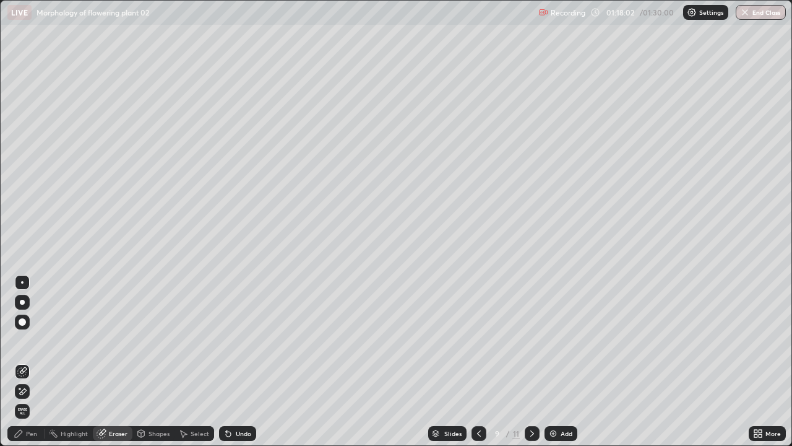
click at [40, 399] on div "Pen" at bounding box center [25, 433] width 37 height 15
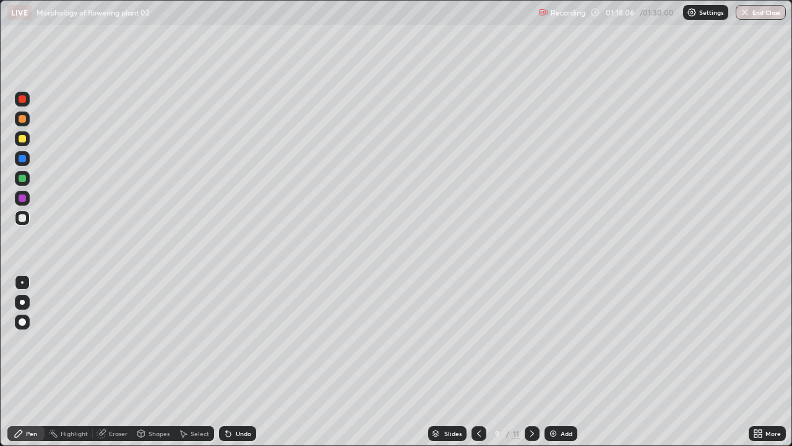
click at [242, 399] on div "Undo" at bounding box center [237, 433] width 37 height 15
click at [241, 399] on div "Undo" at bounding box center [243, 433] width 15 height 6
click at [242, 399] on div "Undo" at bounding box center [243, 433] width 15 height 6
click at [240, 399] on div "Undo" at bounding box center [243, 433] width 15 height 6
click at [761, 9] on button "End Class" at bounding box center [761, 12] width 50 height 15
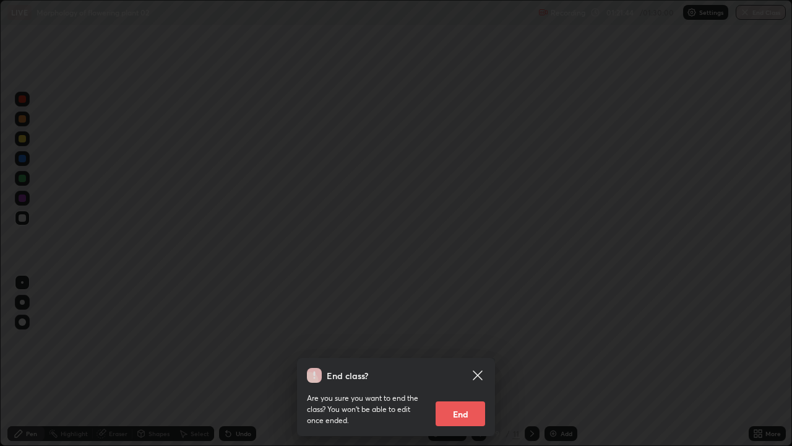
click at [476, 399] on button "End" at bounding box center [461, 413] width 50 height 25
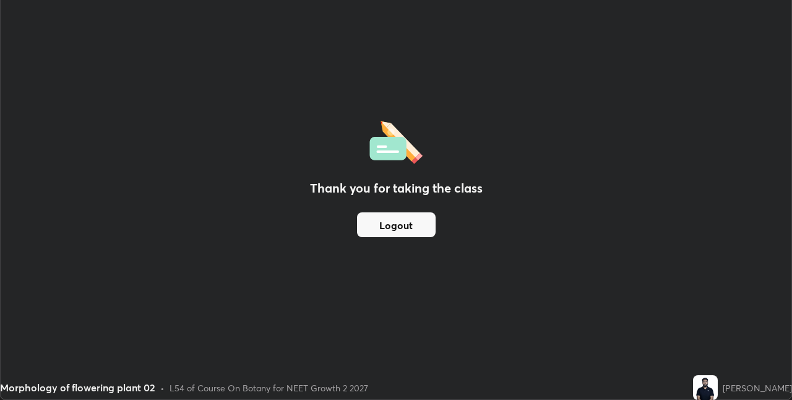
scroll to position [61489, 61096]
